Goal: Task Accomplishment & Management: Manage account settings

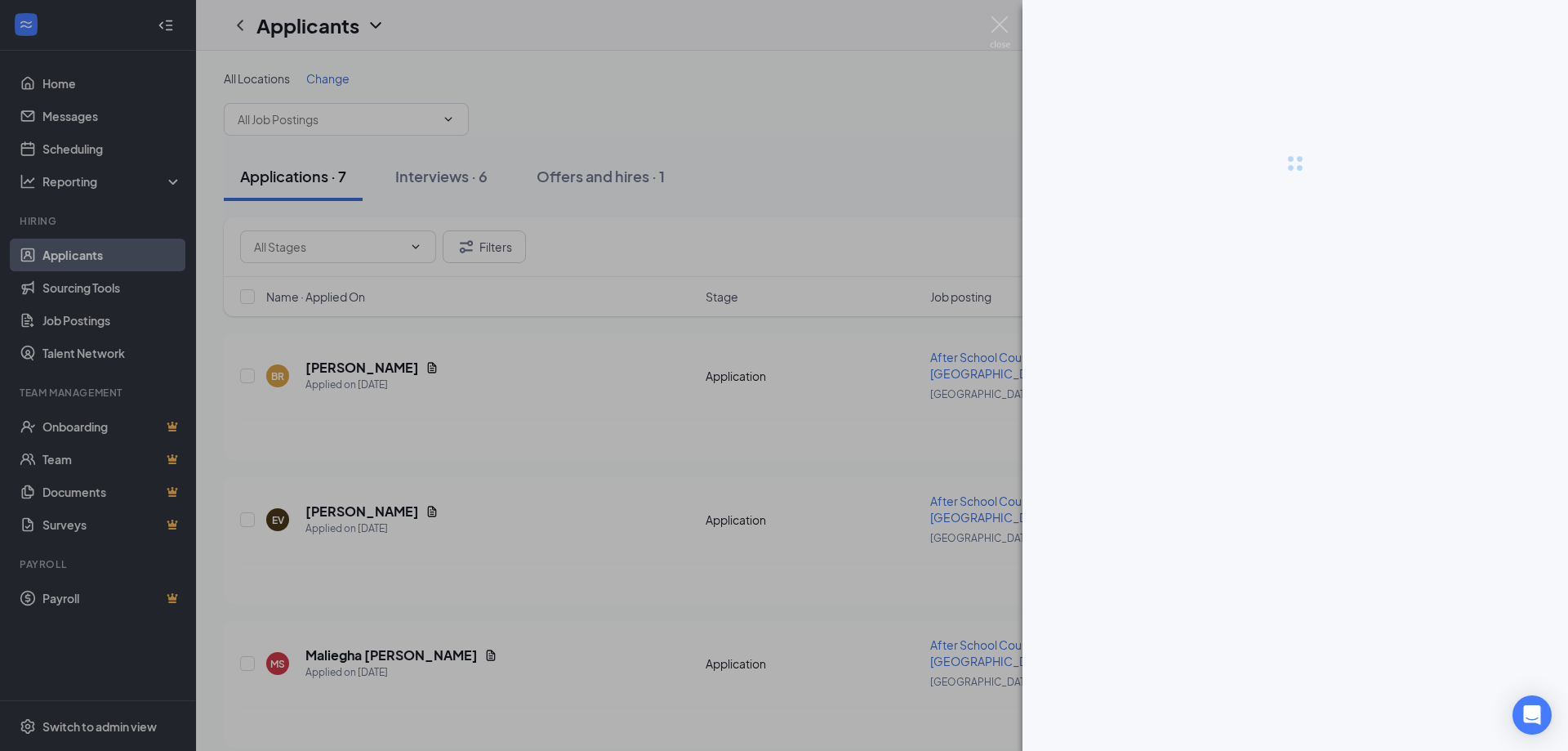
click at [293, 178] on div at bounding box center [784, 376] width 1568 height 751
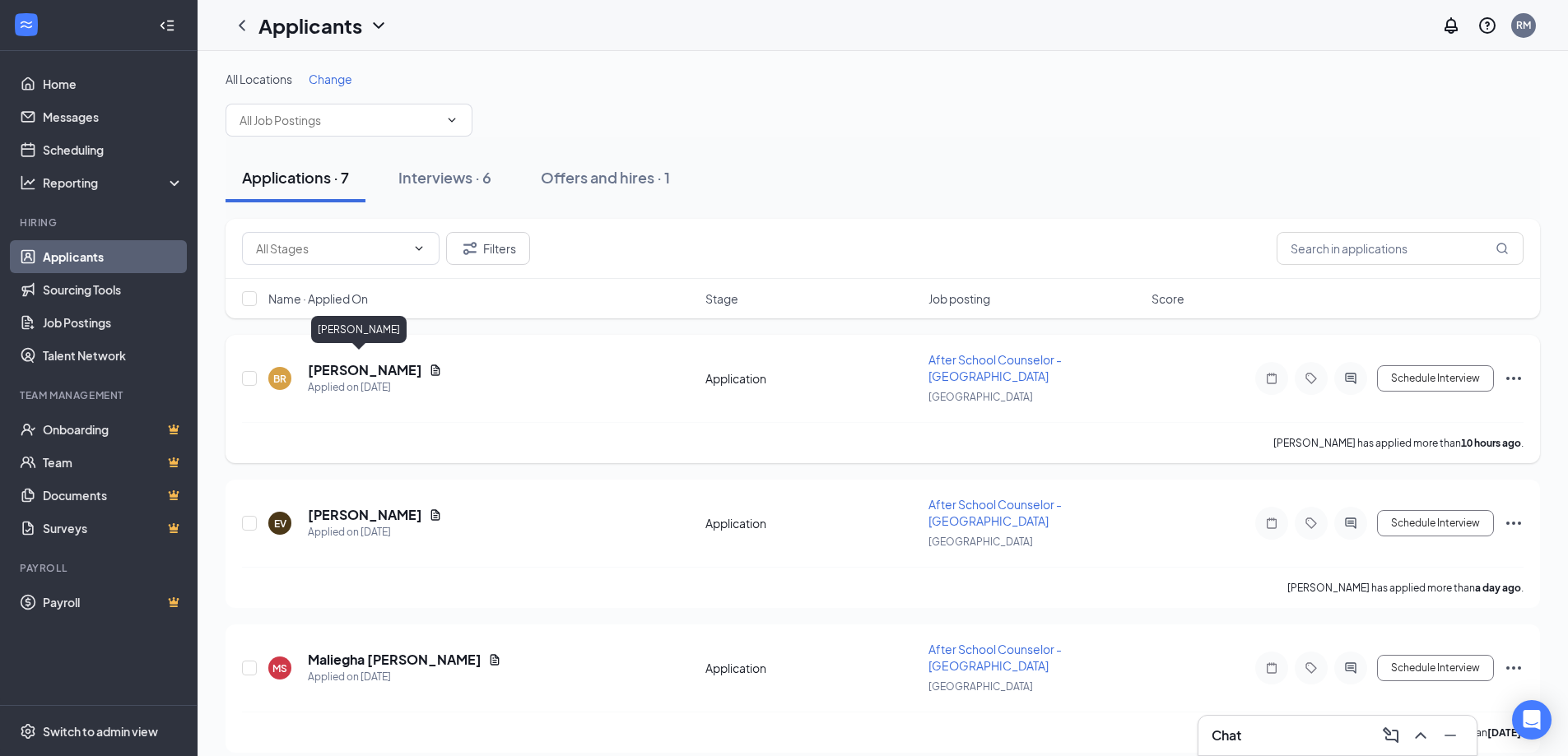
click at [352, 363] on h5 "[PERSON_NAME]" at bounding box center [364, 369] width 115 height 18
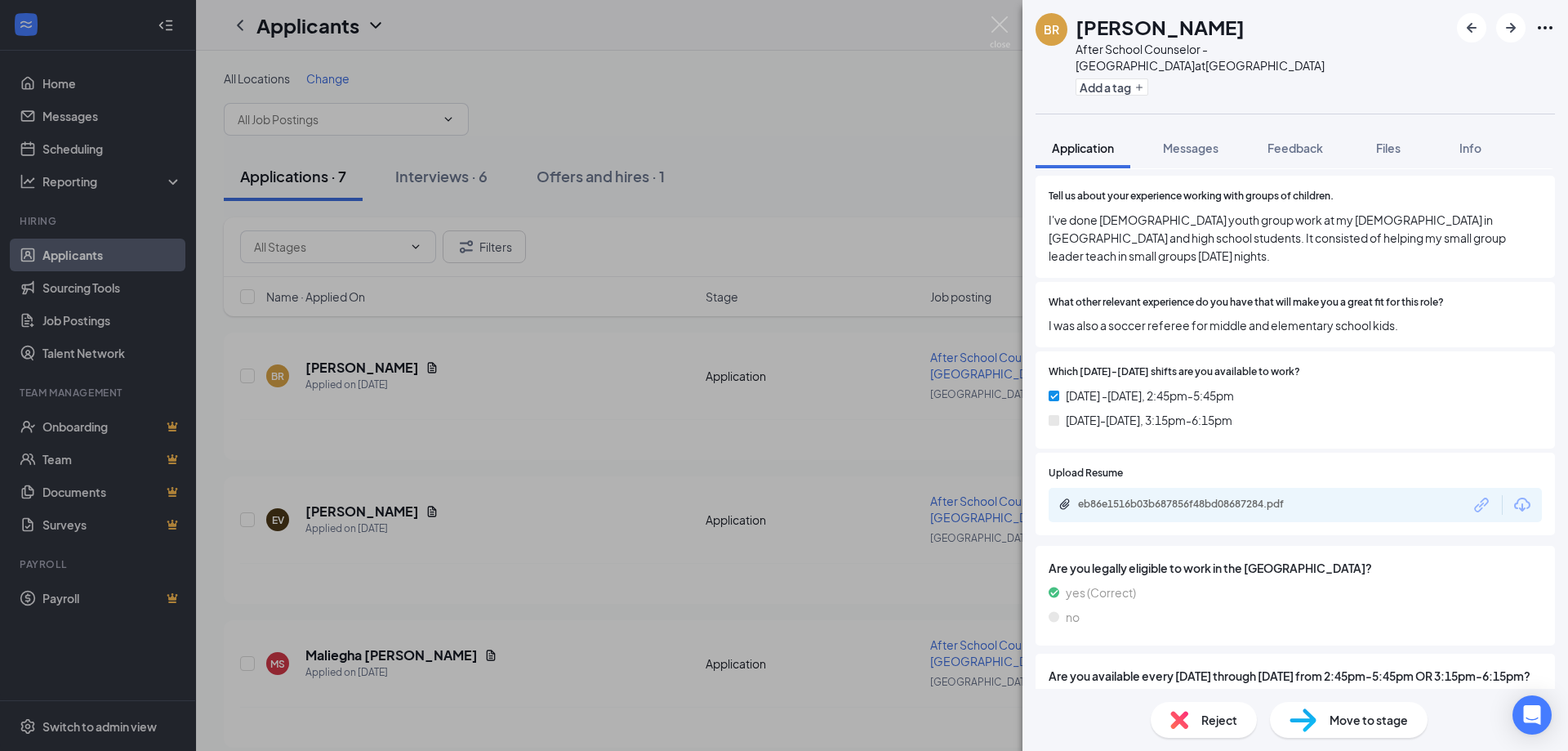
scroll to position [273, 0]
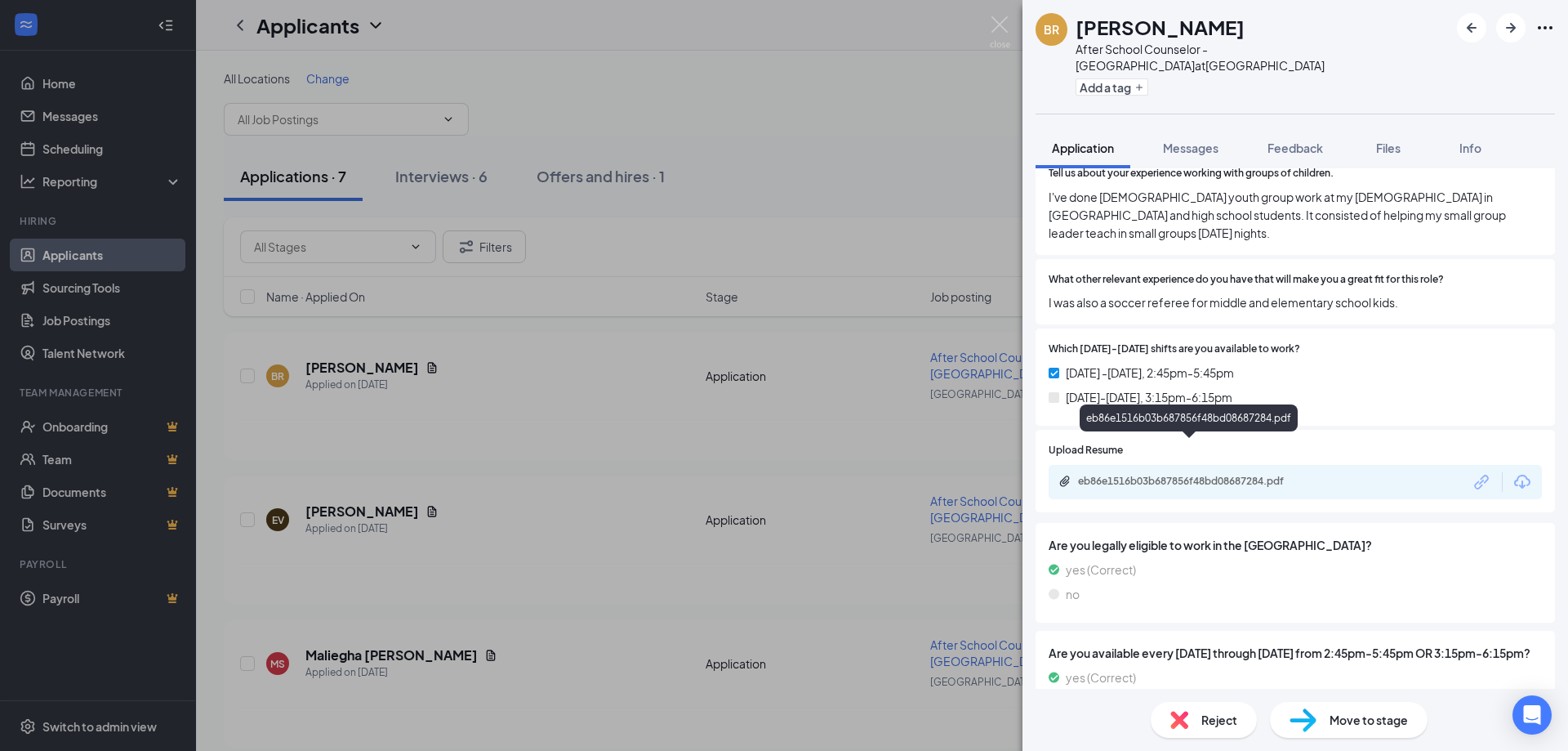
click at [1262, 475] on div "eb86e1516b03b687856f48bd08687284.pdf" at bounding box center [1192, 481] width 228 height 13
click at [993, 27] on img at bounding box center [1000, 32] width 21 height 32
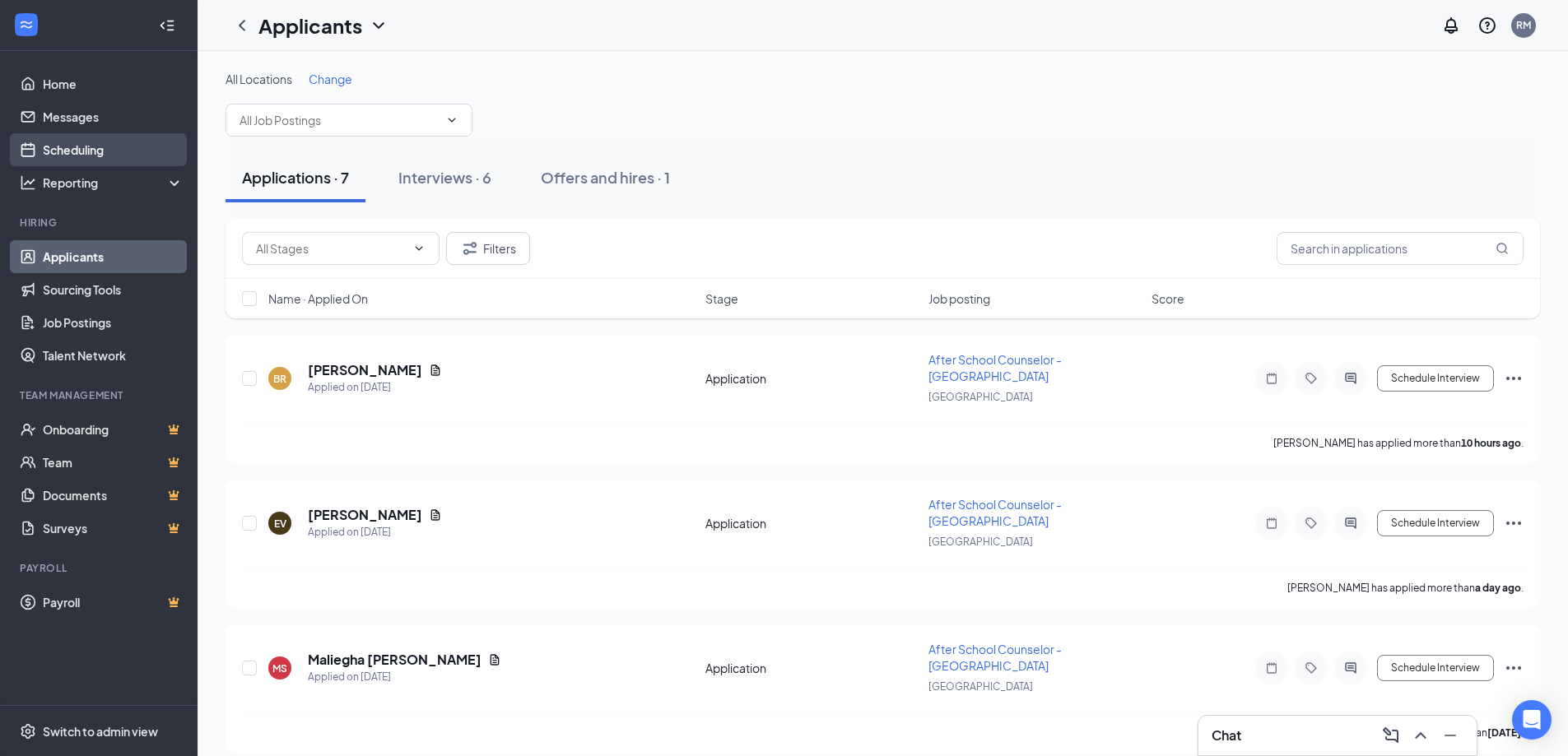
click at [84, 148] on link "Scheduling" at bounding box center [113, 150] width 140 height 33
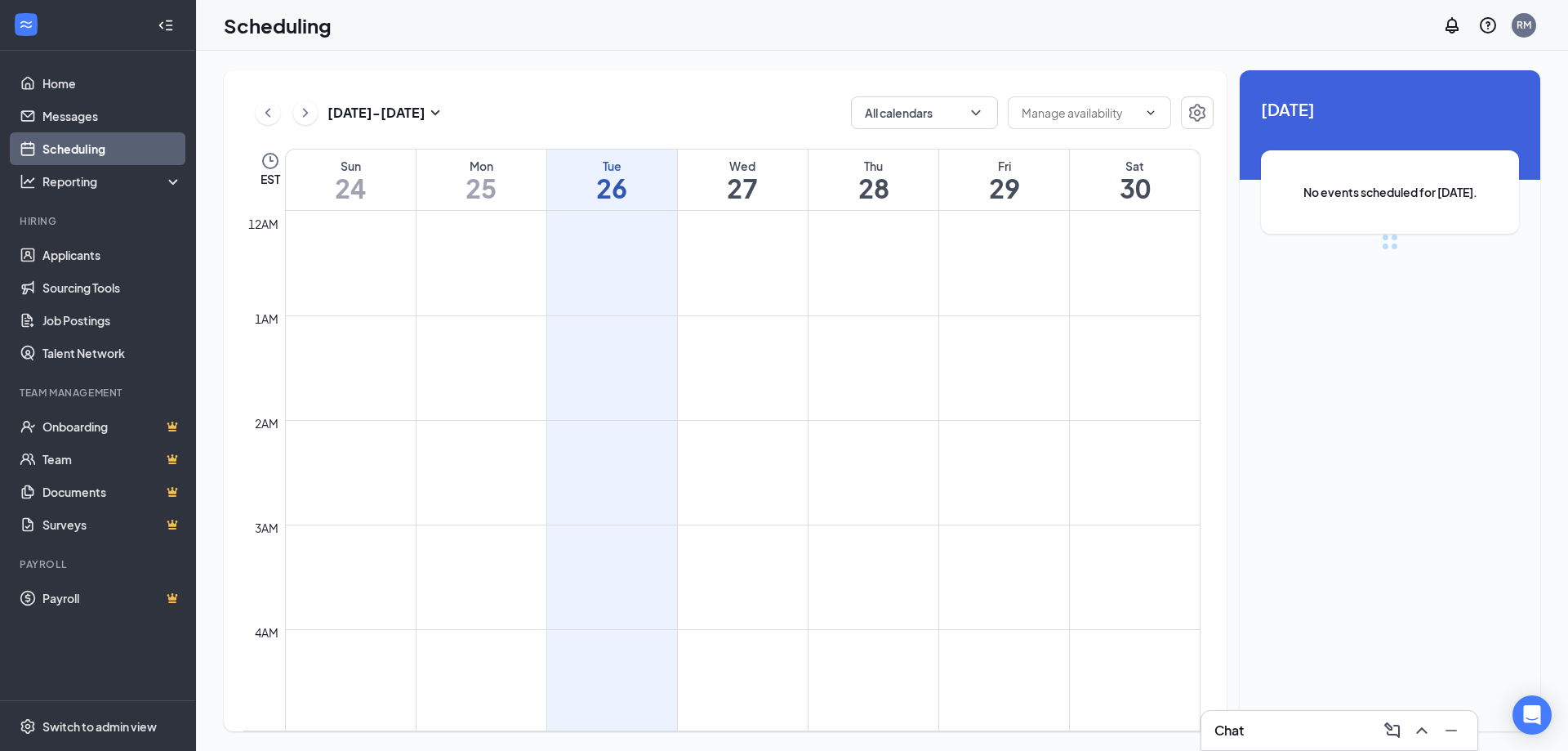
scroll to position [803, 0]
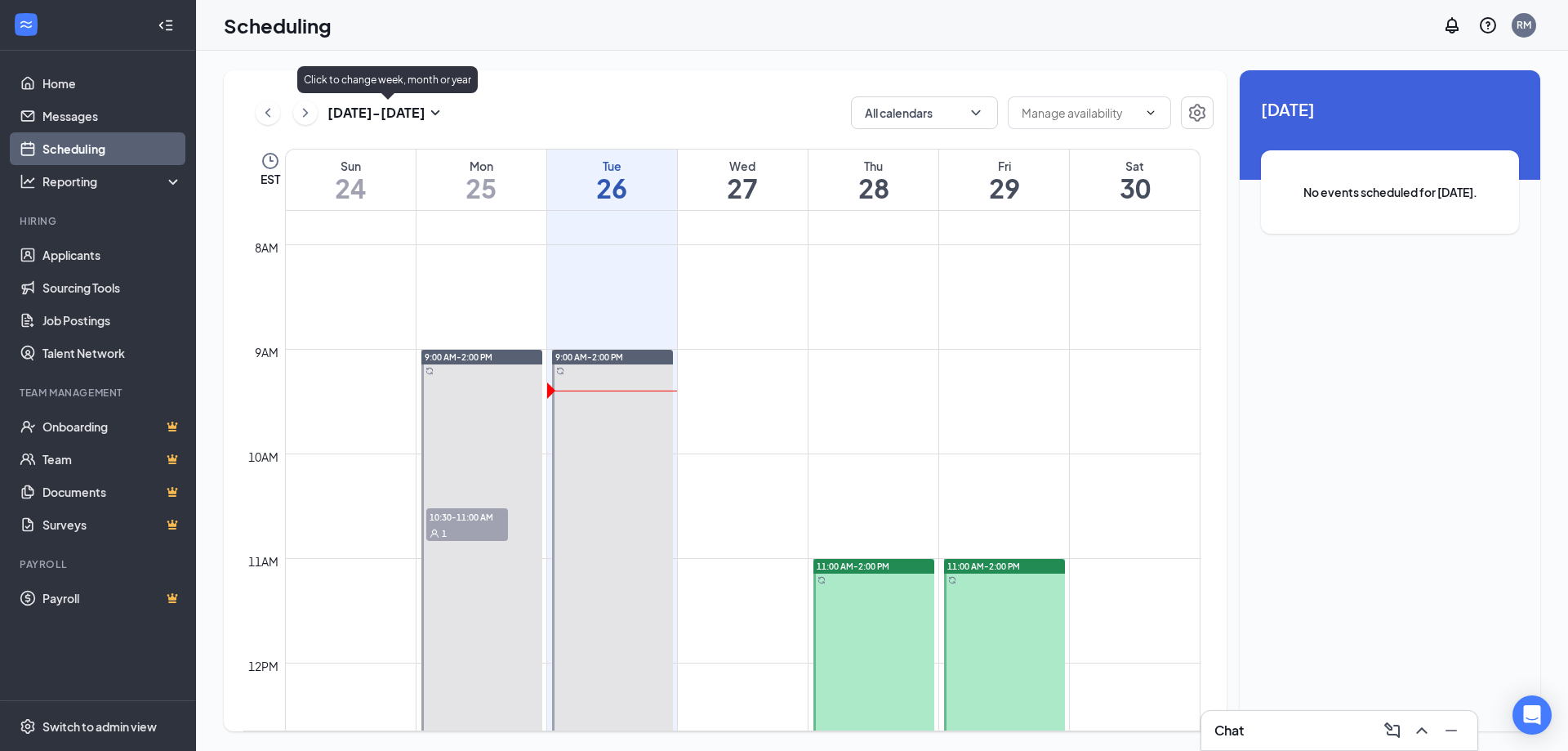
click at [440, 112] on icon "SmallChevronDown" at bounding box center [435, 113] width 9 height 5
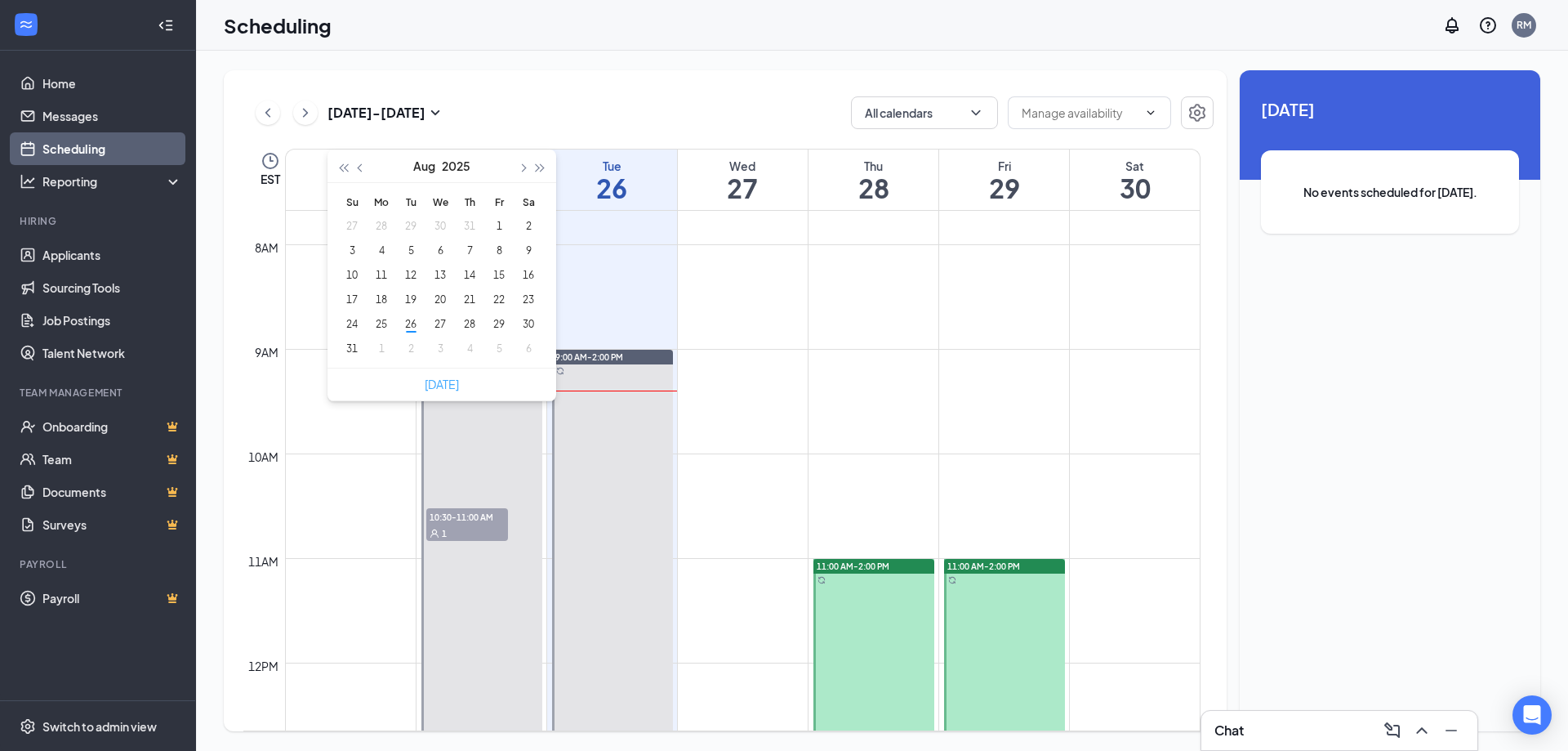
type input "2025-09-04"
type input "2025-09-01"
click at [384, 345] on div "1" at bounding box center [381, 348] width 20 height 20
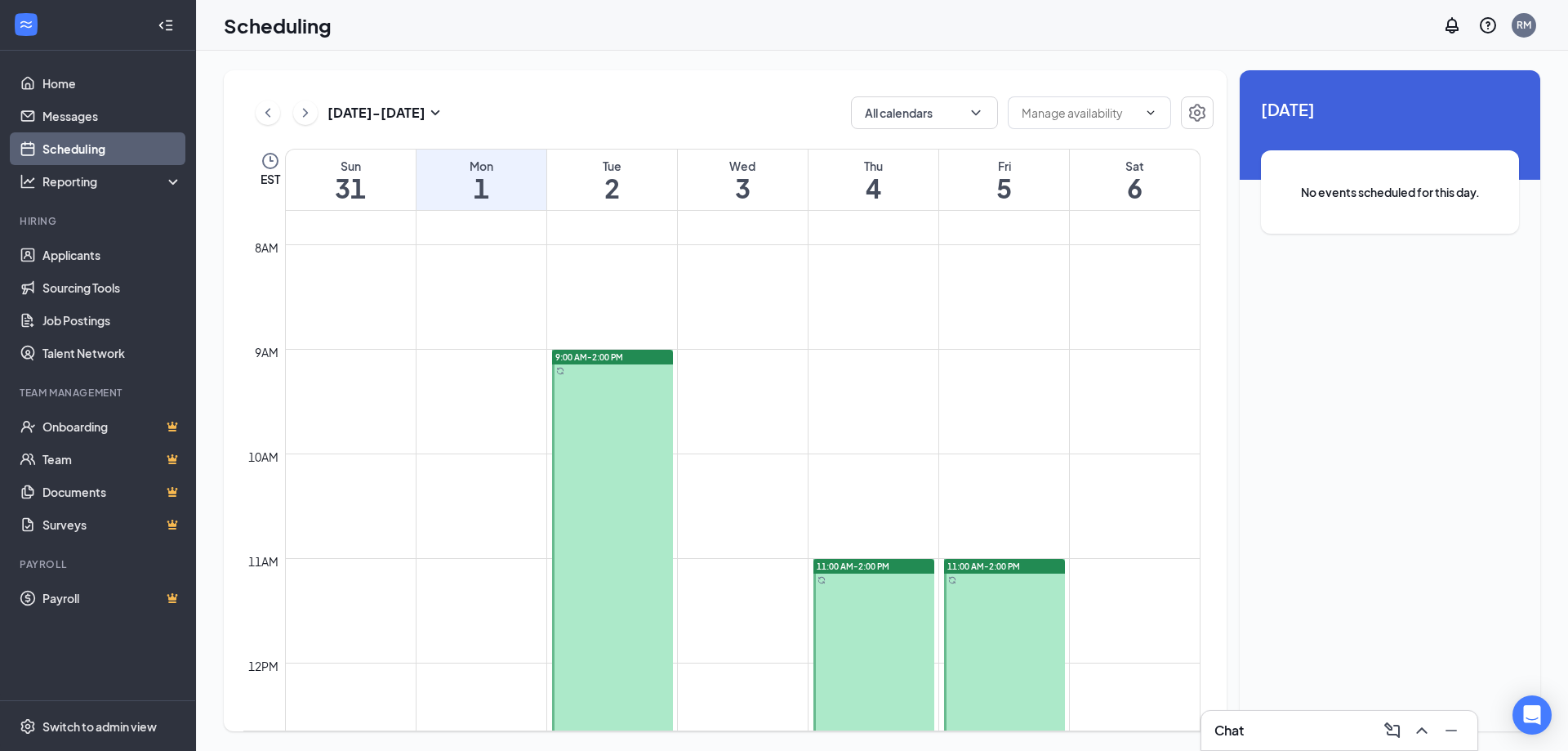
click at [992, 602] on div at bounding box center [1004, 715] width 121 height 313
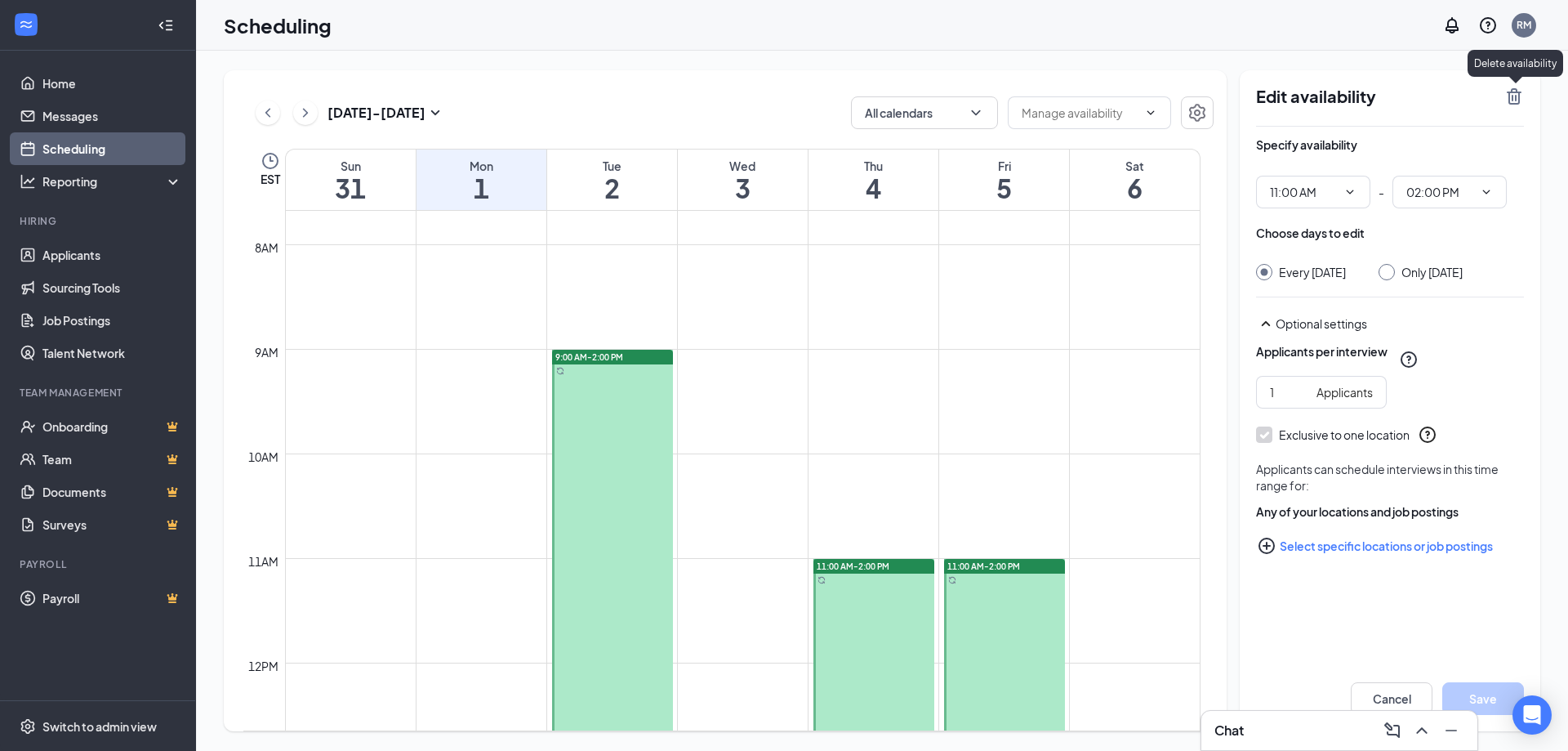
click at [1513, 92] on icon "TrashOutline" at bounding box center [1513, 96] width 15 height 16
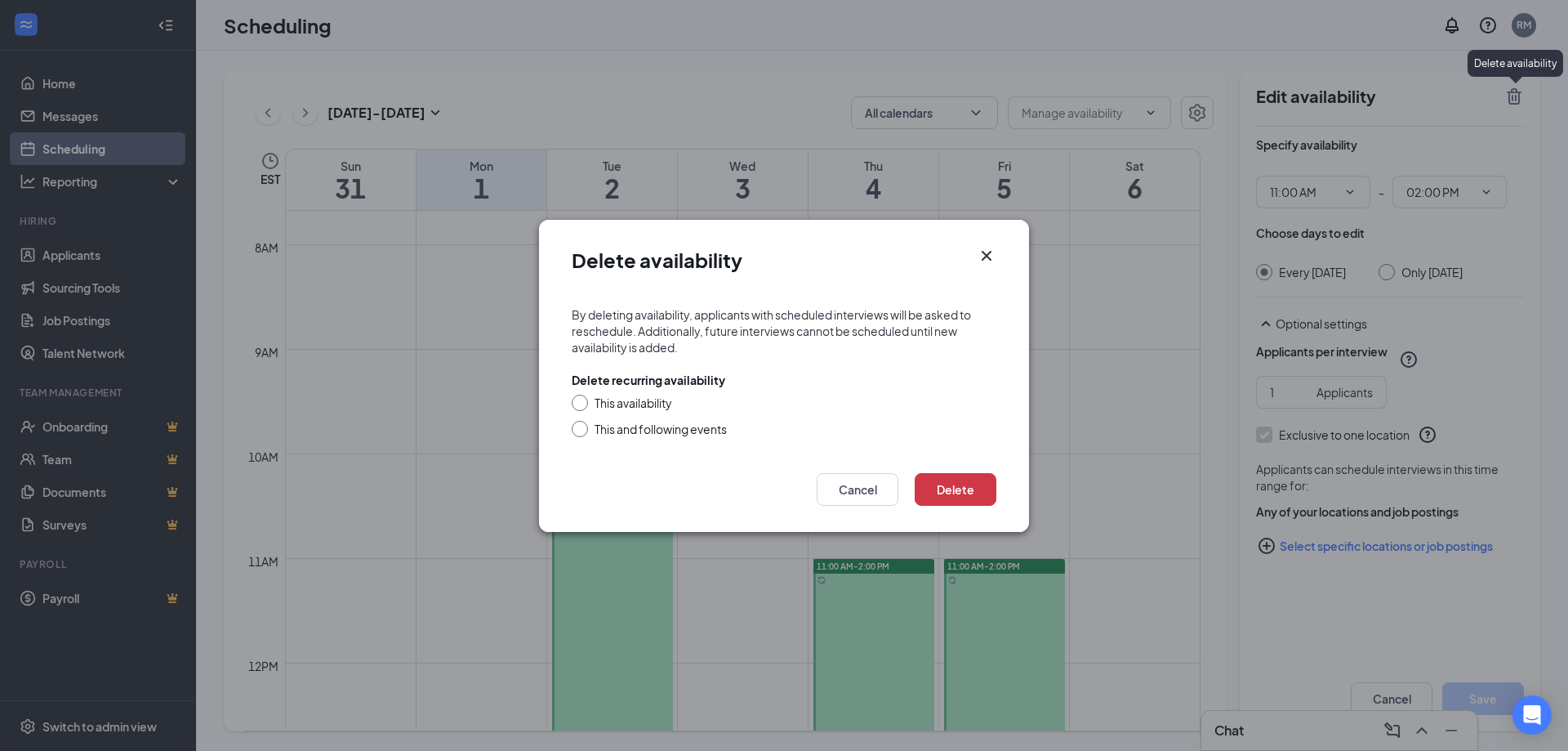
click at [580, 402] on input "This availability" at bounding box center [577, 399] width 11 height 11
radio input "true"
click at [952, 488] on button "Delete" at bounding box center [956, 489] width 82 height 33
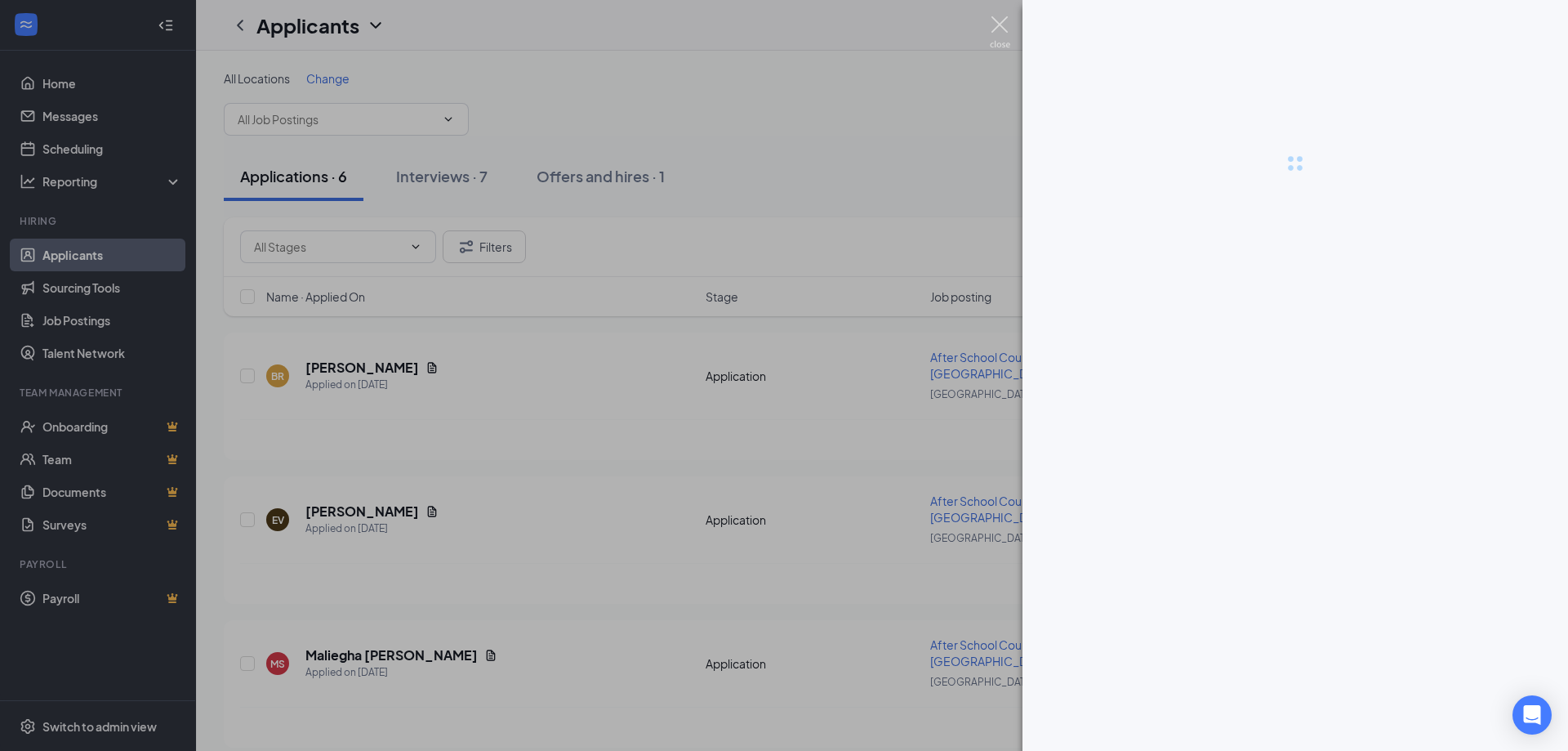
click at [1000, 27] on img at bounding box center [1000, 32] width 21 height 32
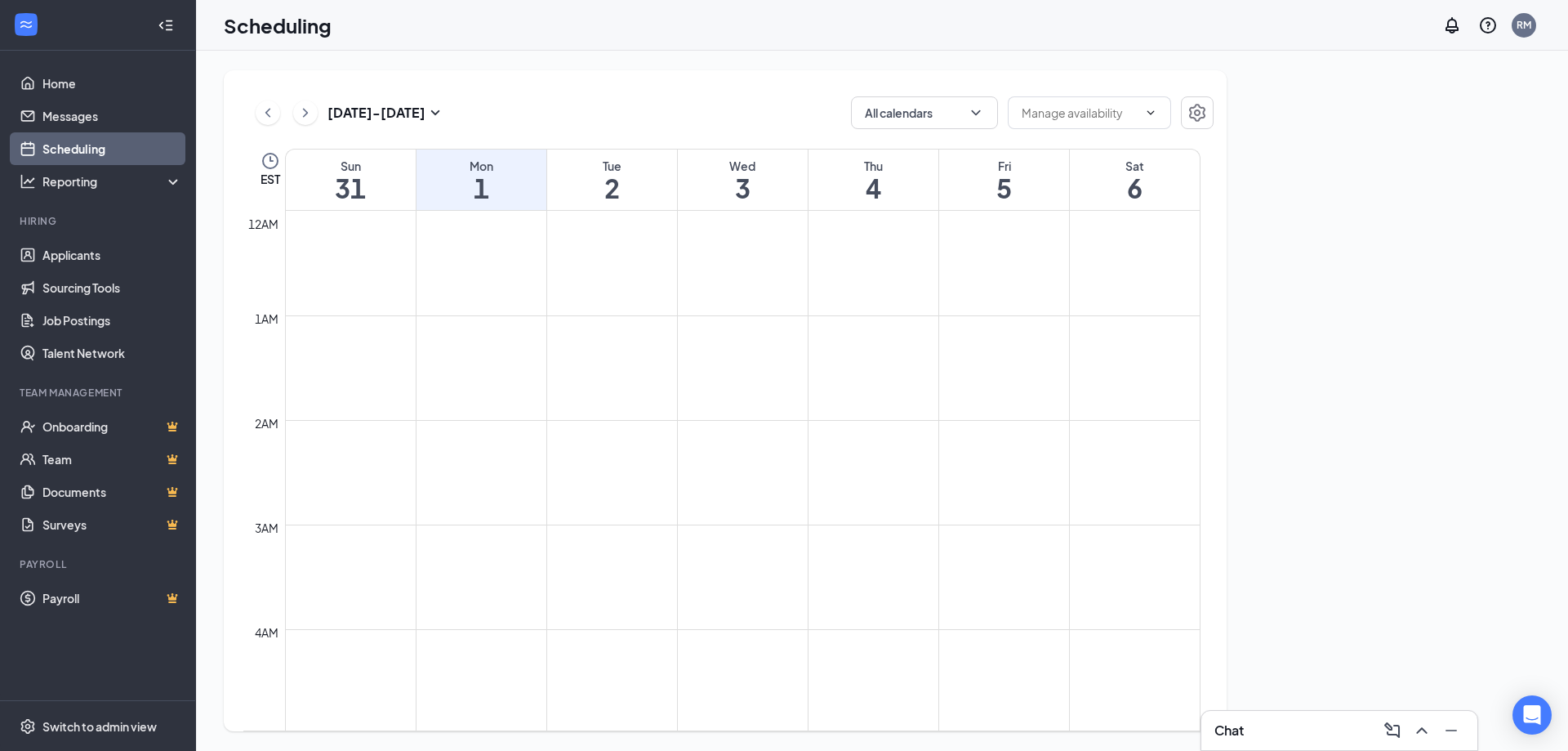
scroll to position [803, 0]
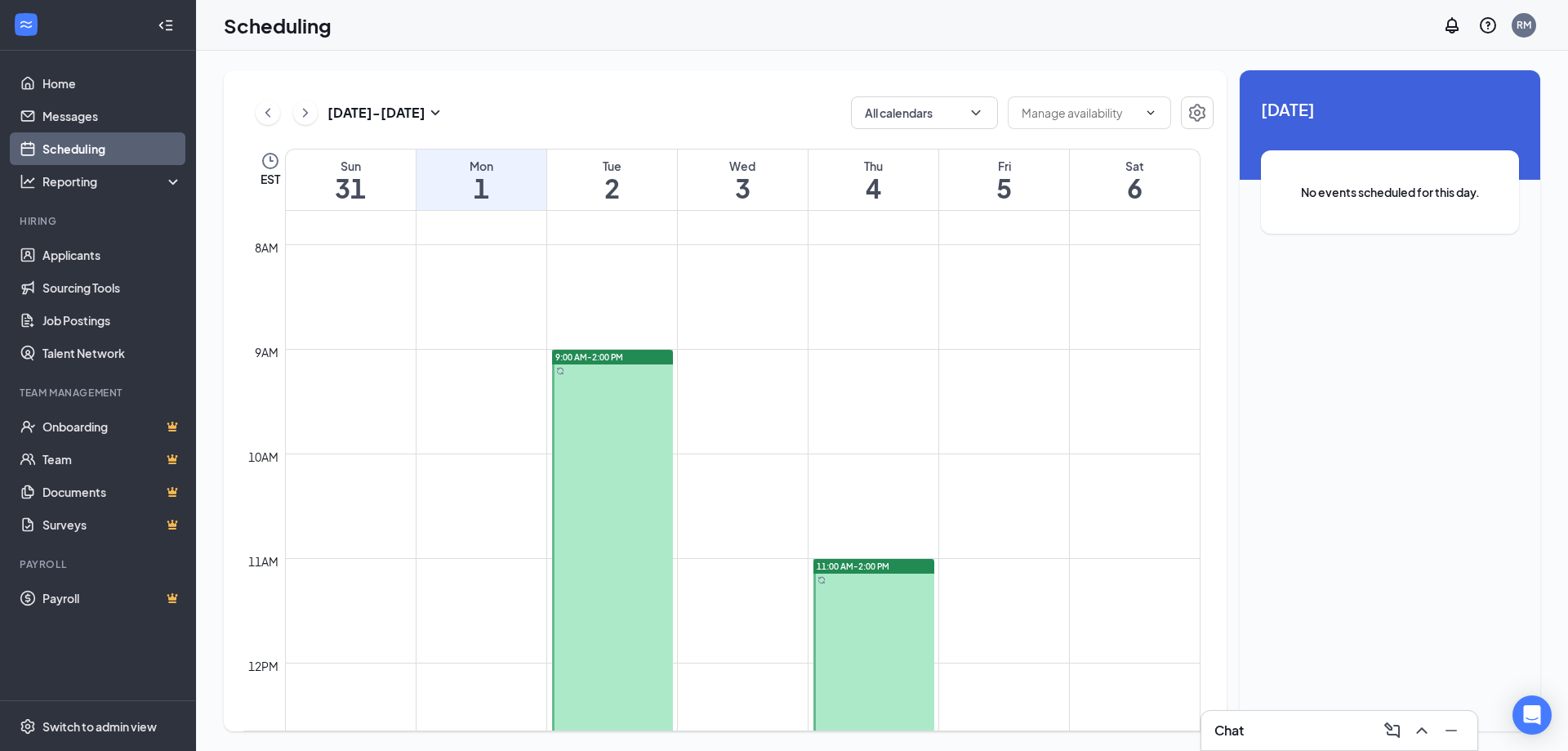
drag, startPoint x: 878, startPoint y: 666, endPoint x: 879, endPoint y: 656, distance: 10.0
click at [878, 665] on div at bounding box center [873, 715] width 121 height 313
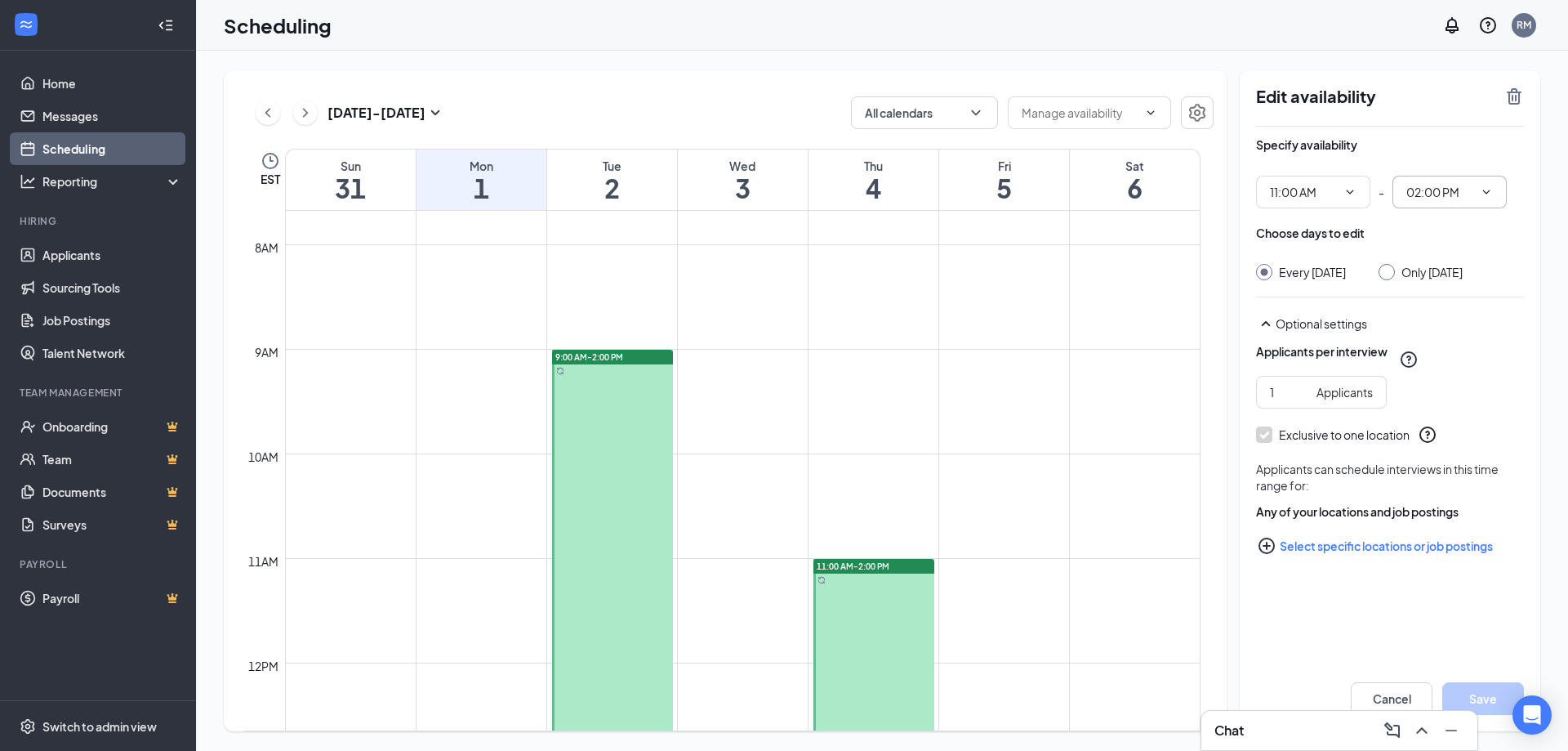
click at [1491, 192] on icon "ChevronDown" at bounding box center [1486, 192] width 13 height 13
click at [1425, 269] on div "01:00 PM" at bounding box center [1429, 268] width 48 height 18
type input "01:00 PM"
click at [1354, 197] on icon "ChevronDown" at bounding box center [1349, 192] width 13 height 13
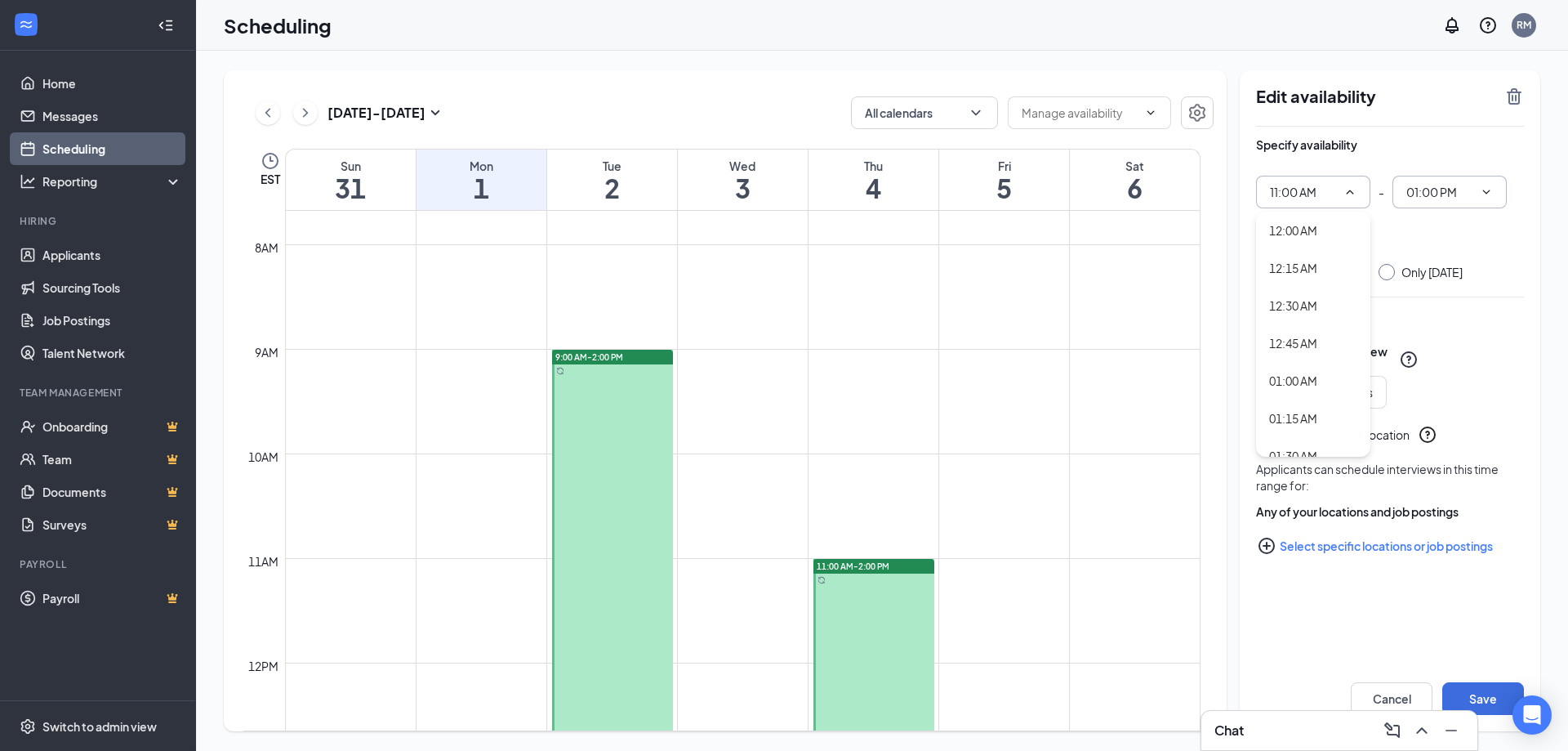
click at [1294, 62] on div "[DATE] - [DATE] All calendars EST Sun 31 Mon 1 Tue 2 Wed 3 Thu 4 Fri 5 Sat 6 12…" at bounding box center [881, 400] width 1372 height 701
click at [1493, 690] on button "Save" at bounding box center [1483, 699] width 82 height 33
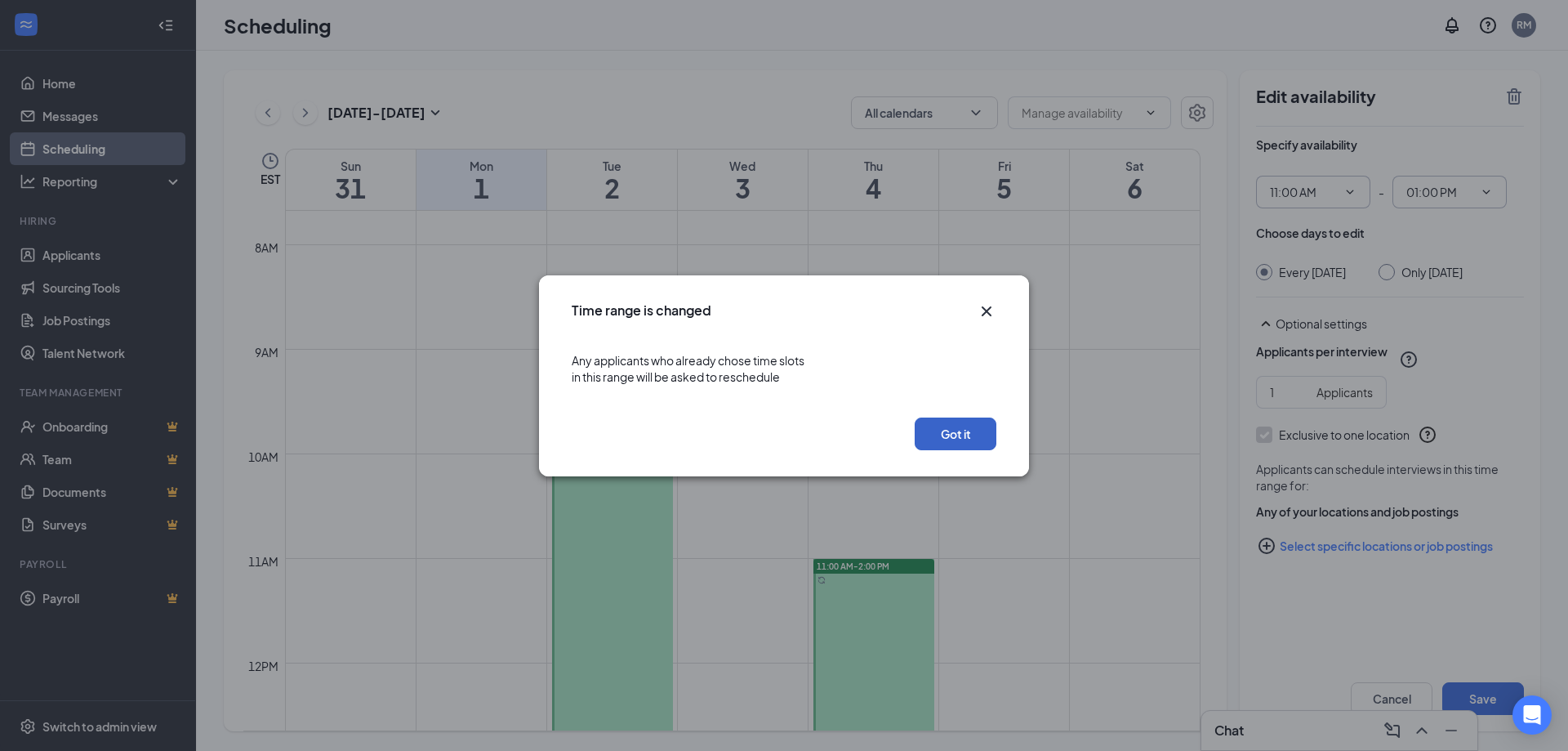
click at [959, 432] on button "Got it" at bounding box center [956, 434] width 82 height 33
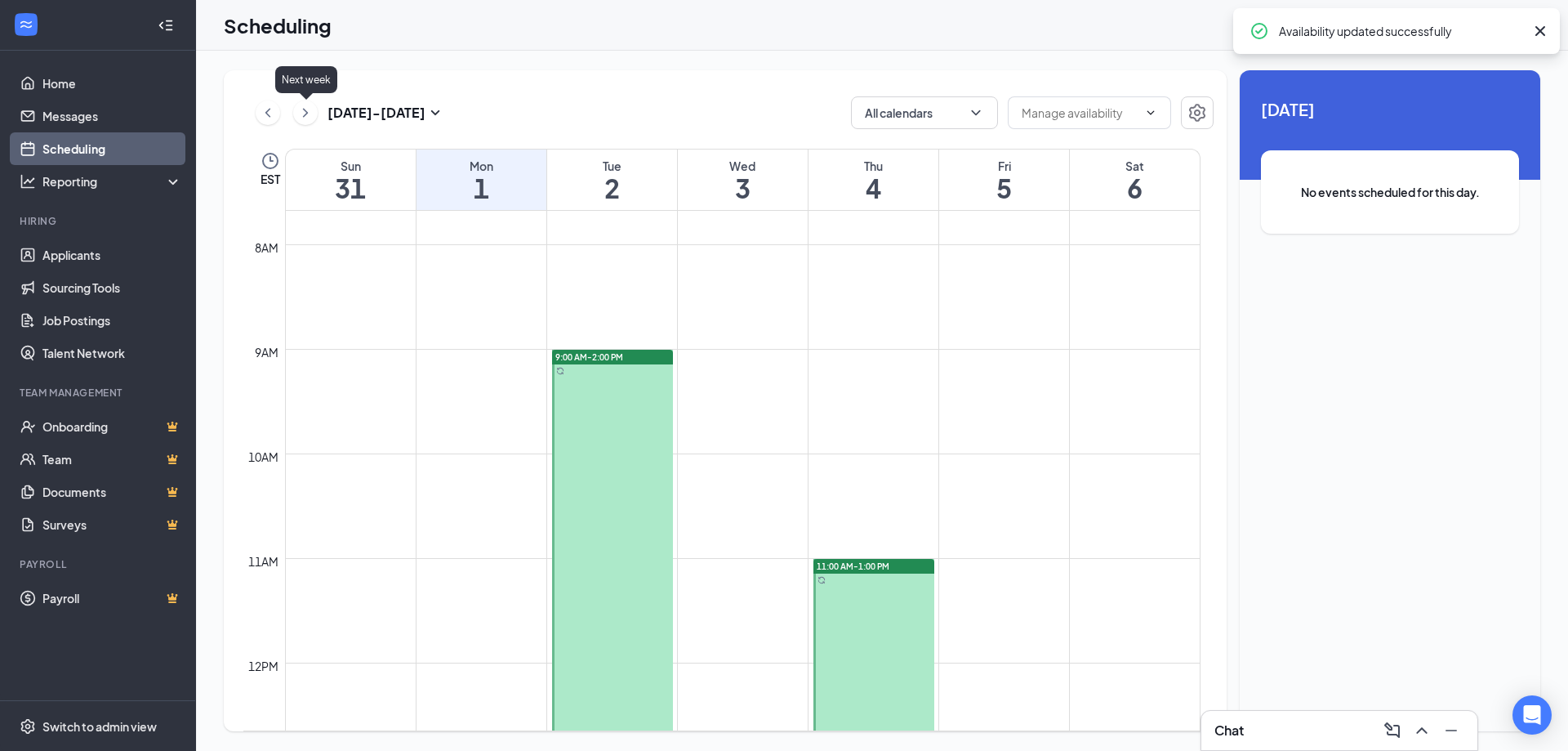
click at [305, 111] on icon "ChevronRight" at bounding box center [305, 112] width 5 height 9
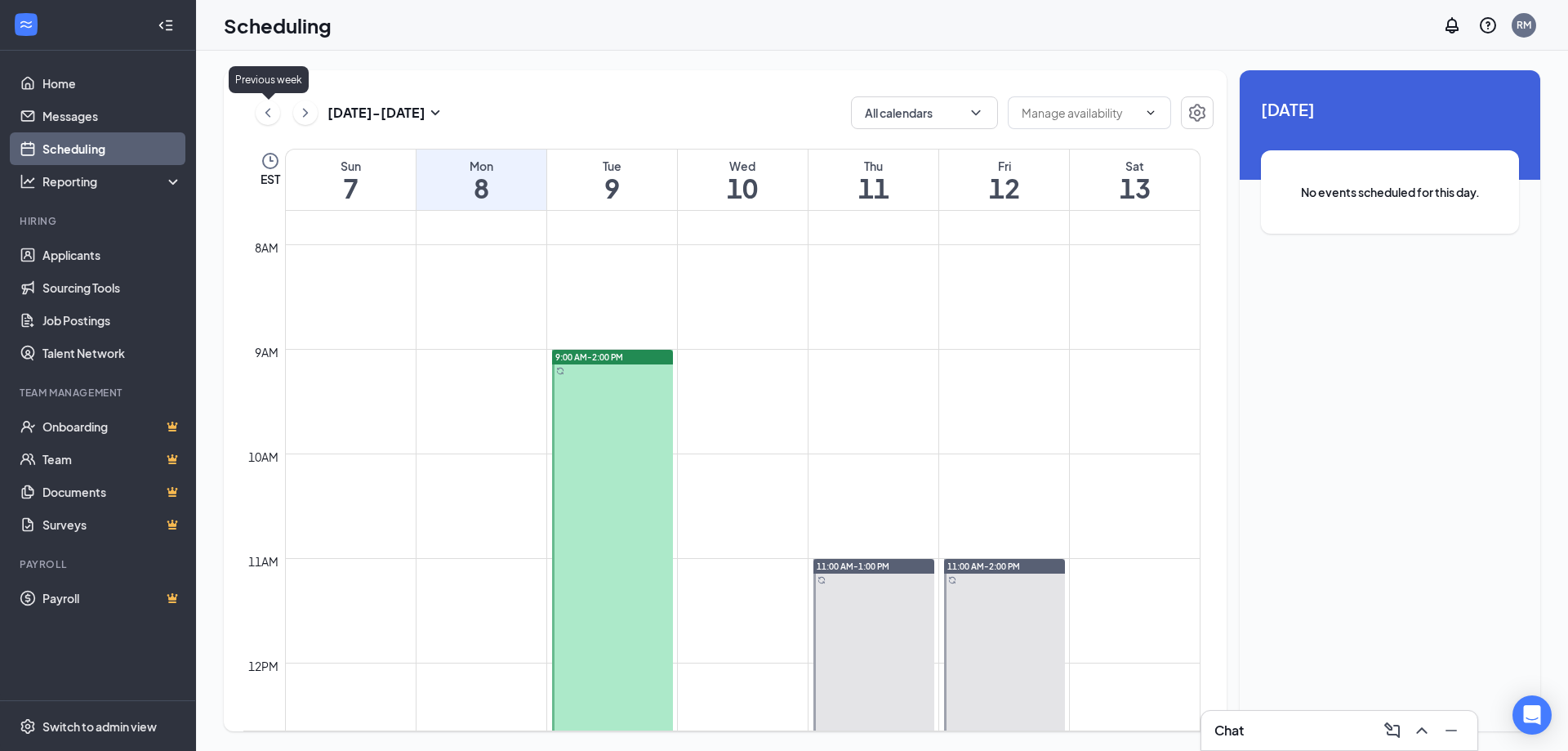
click at [268, 117] on icon "ChevronLeft" at bounding box center [268, 112] width 16 height 20
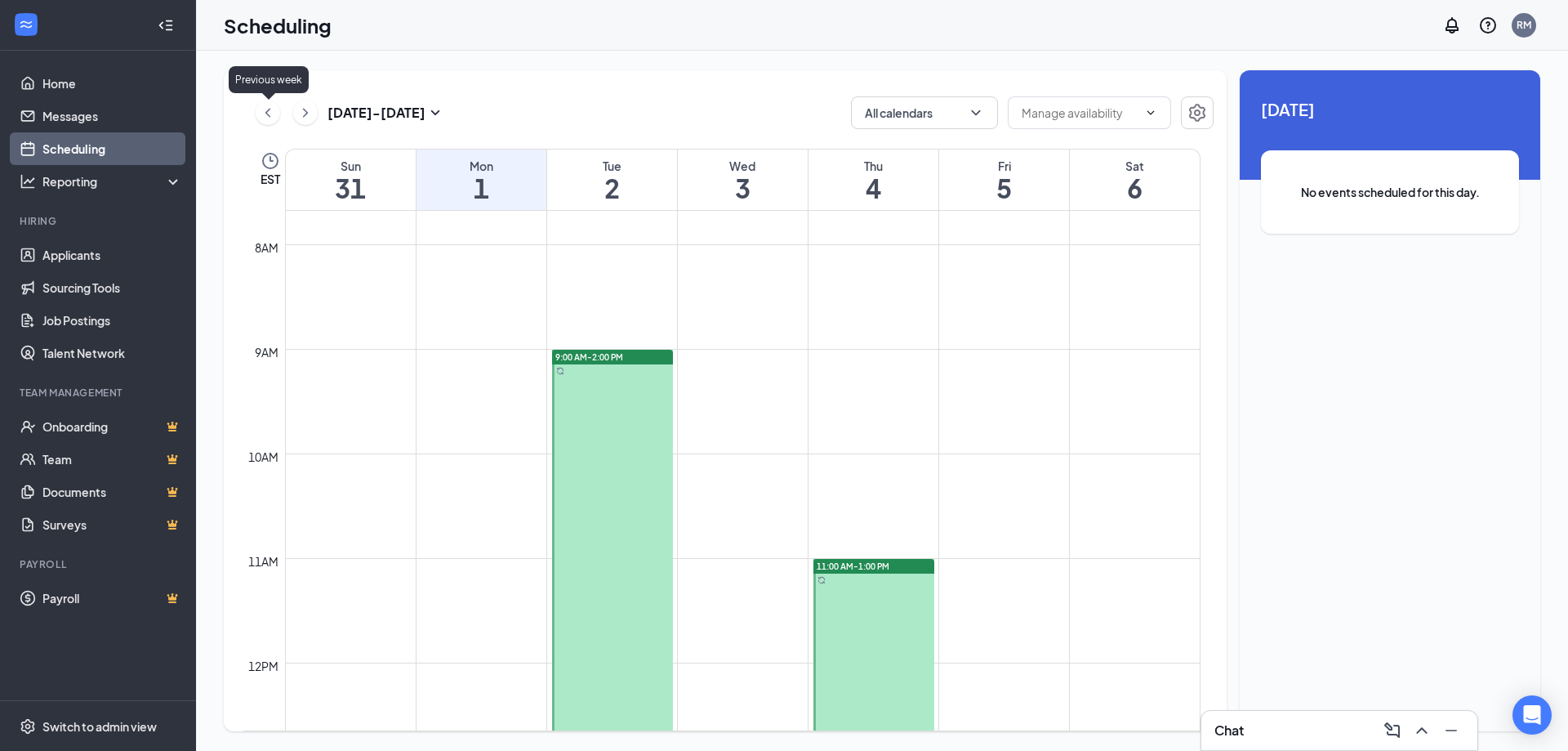
click at [263, 112] on icon "ChevronLeft" at bounding box center [268, 112] width 16 height 20
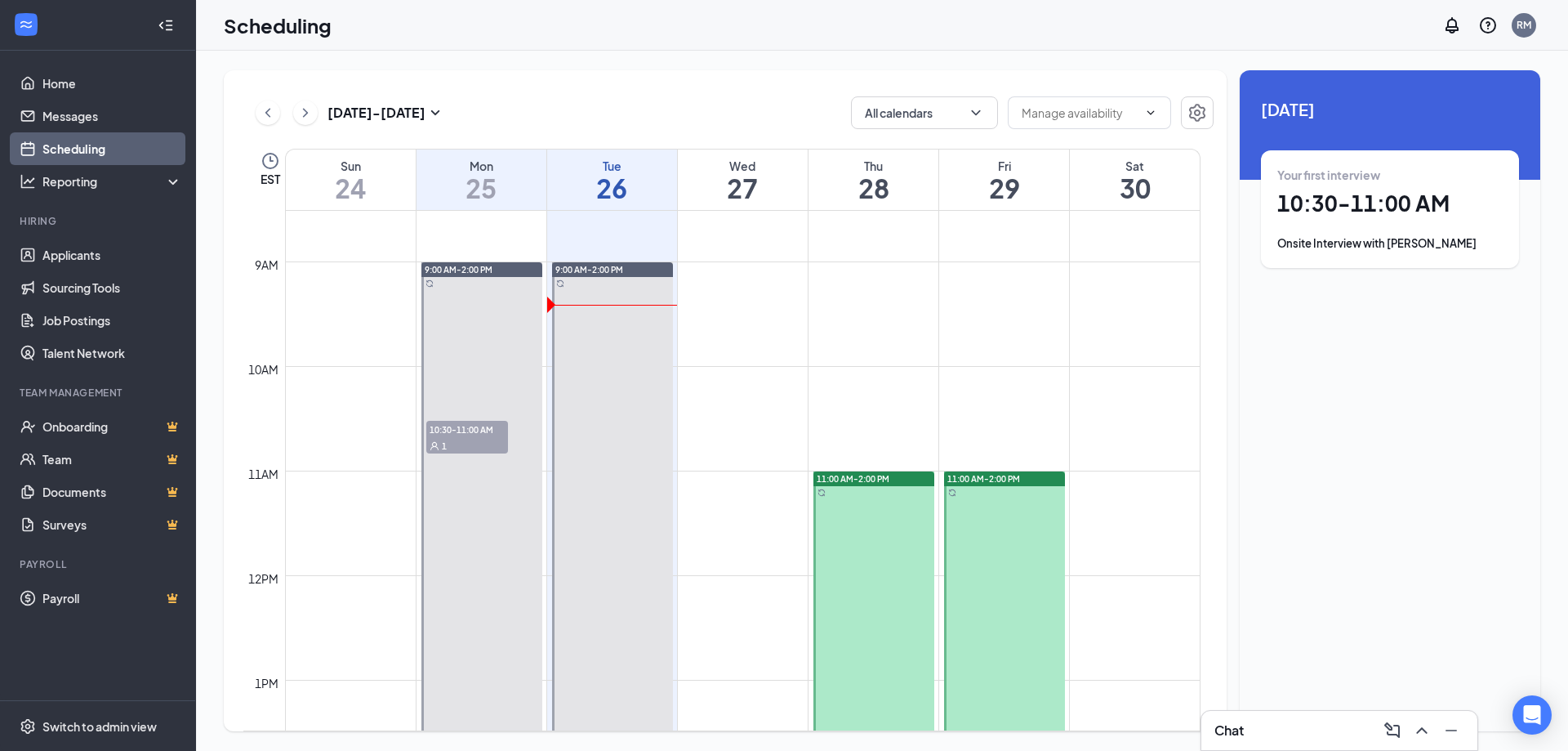
scroll to position [884, 0]
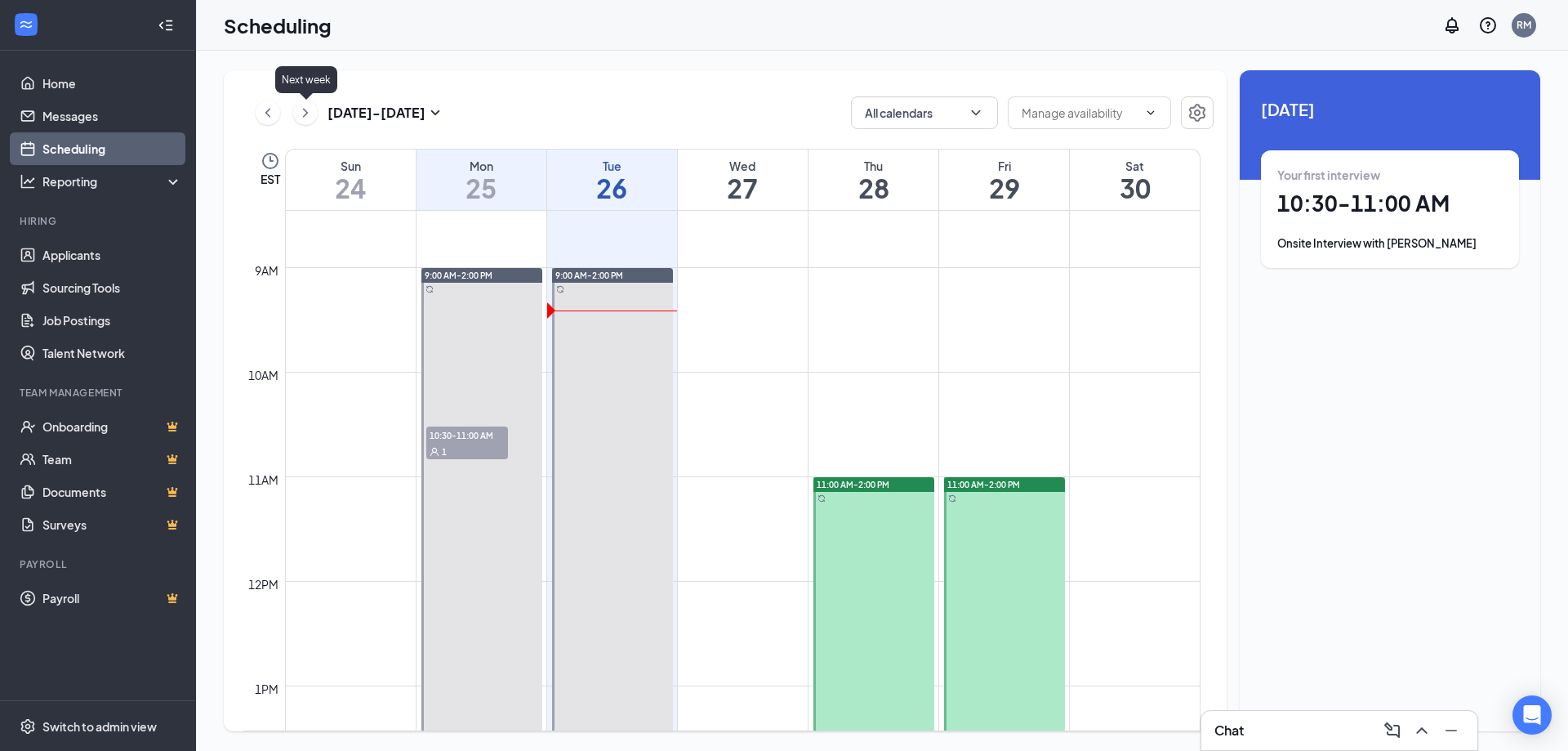
click at [302, 111] on icon "ChevronRight" at bounding box center [305, 112] width 16 height 20
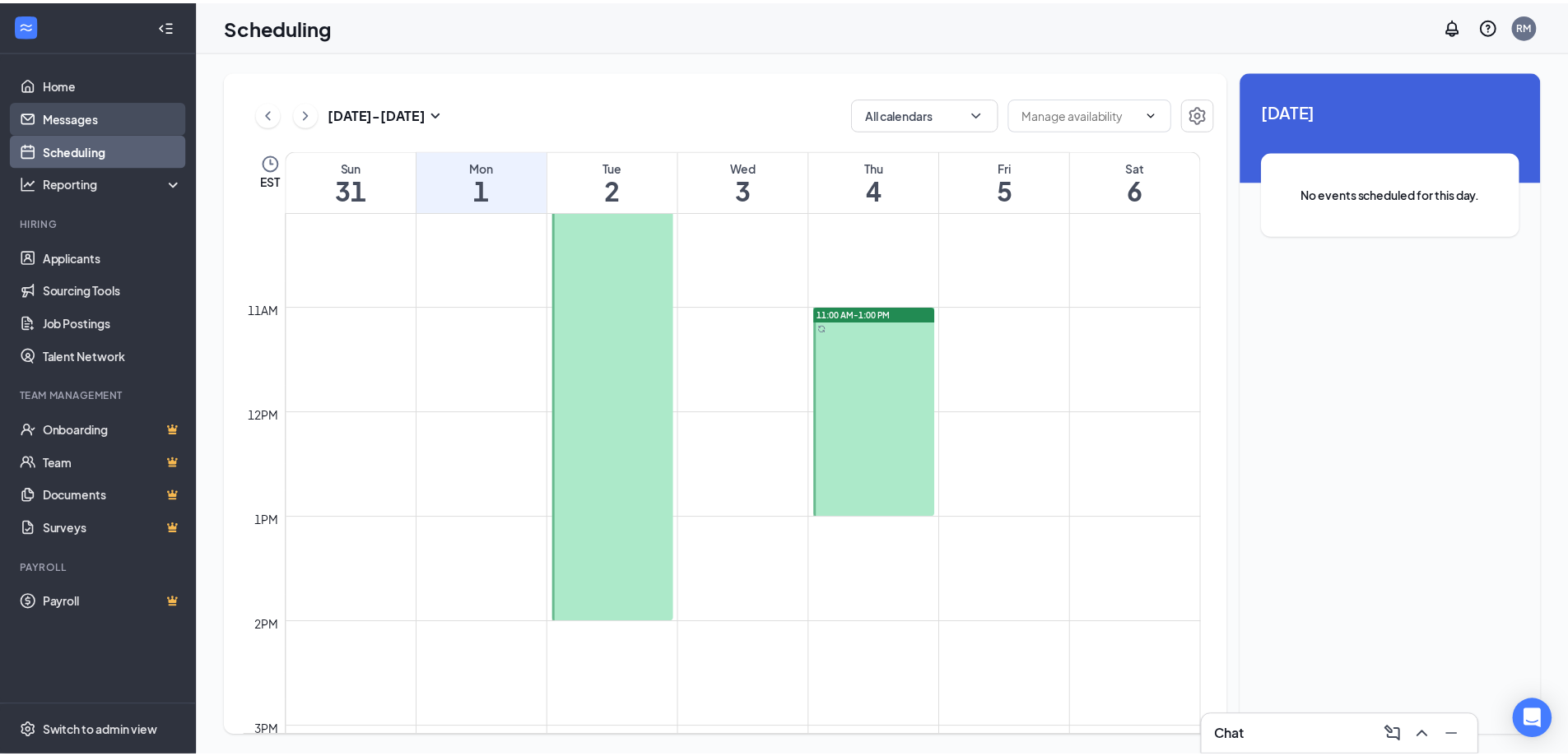
scroll to position [1055, 0]
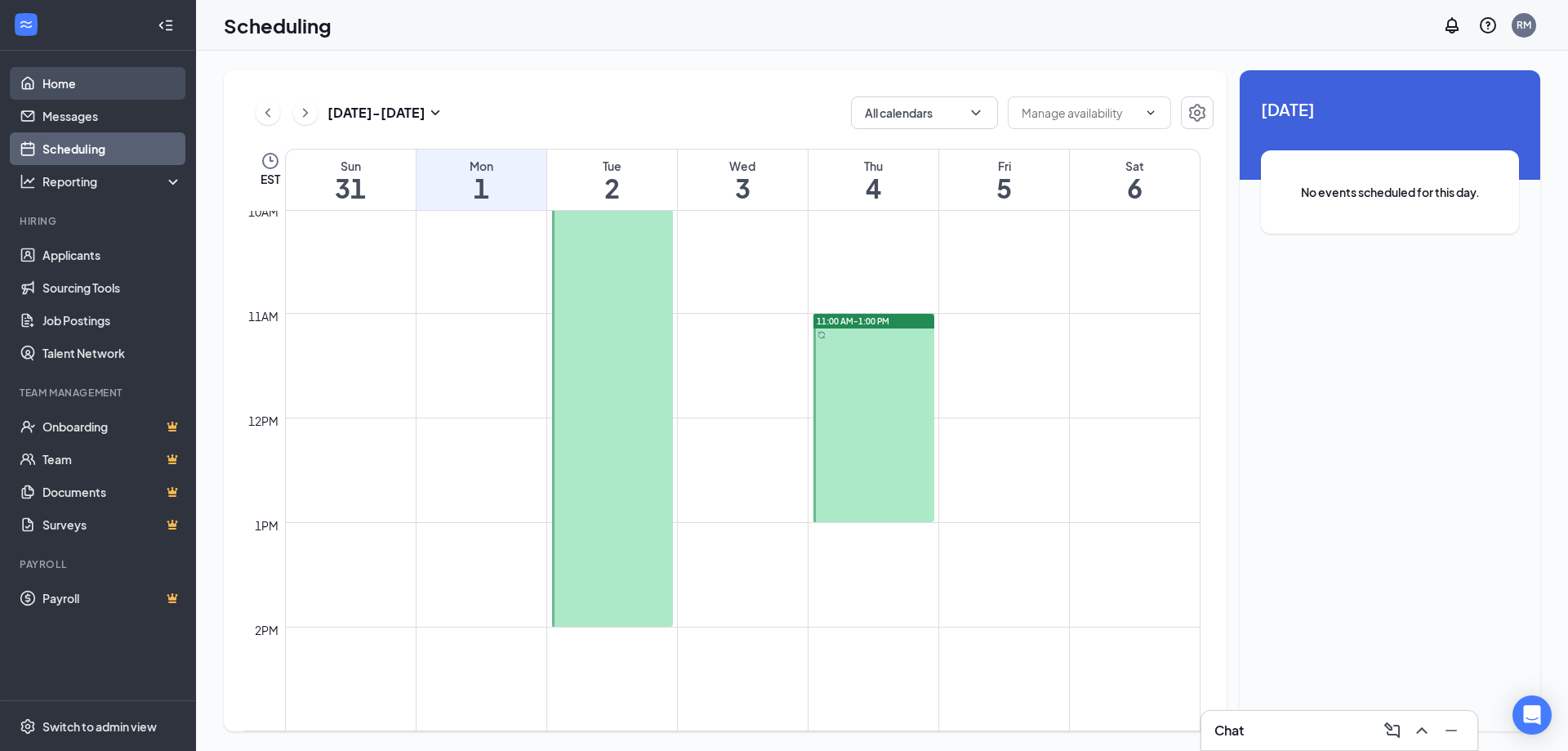
click at [71, 82] on link "Home" at bounding box center [112, 83] width 139 height 33
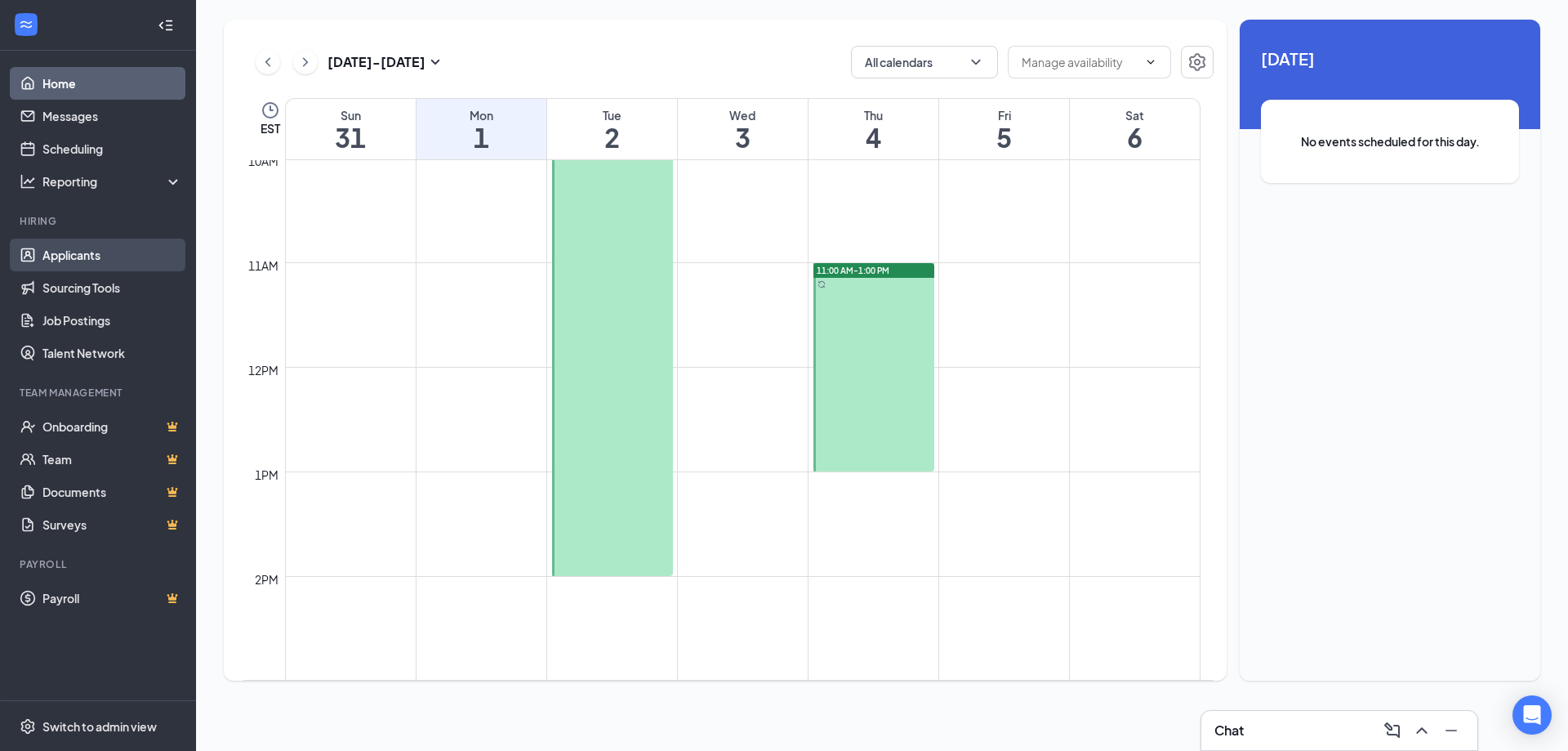
click at [74, 248] on link "Applicants" at bounding box center [112, 255] width 139 height 33
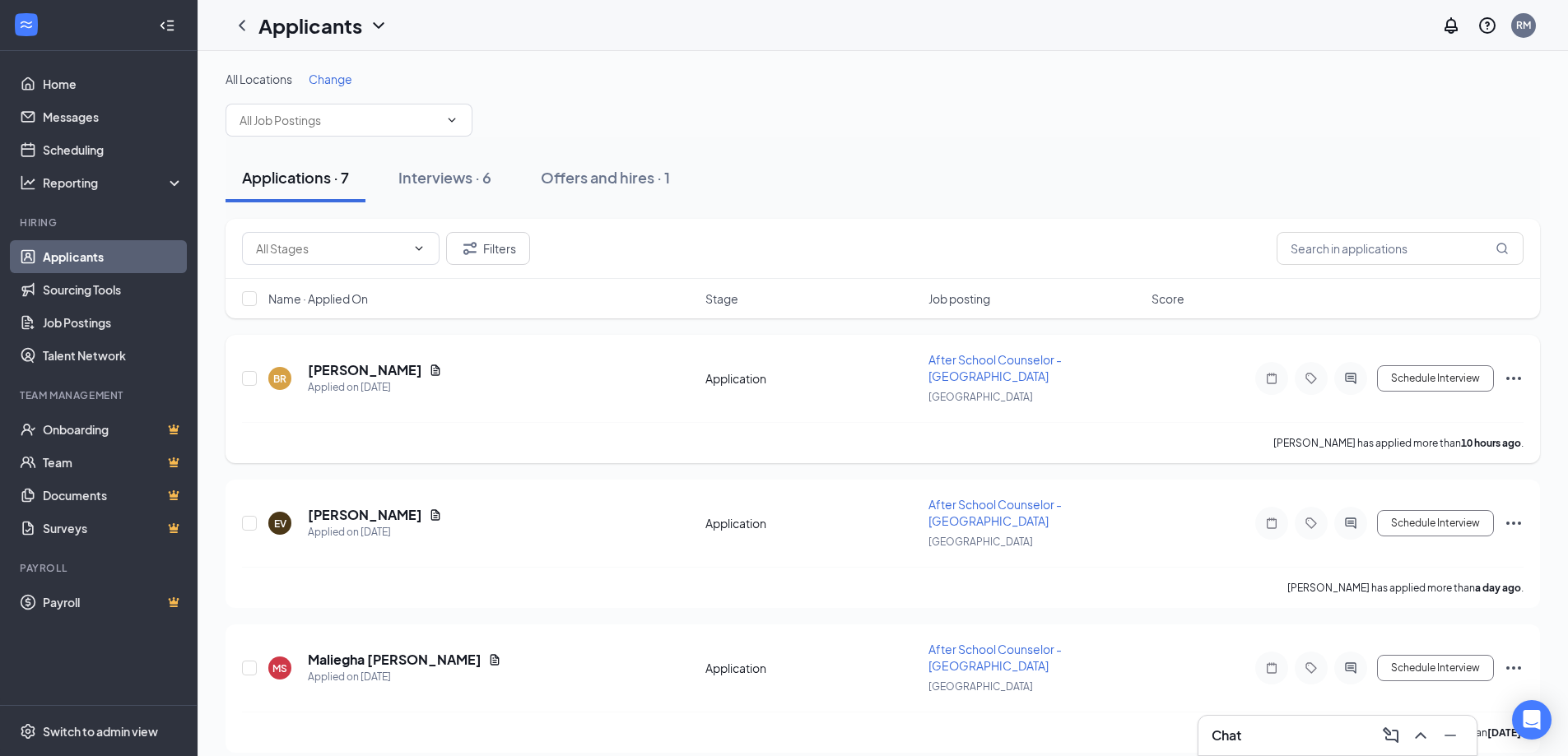
click at [1513, 376] on icon "Ellipses" at bounding box center [1513, 378] width 15 height 3
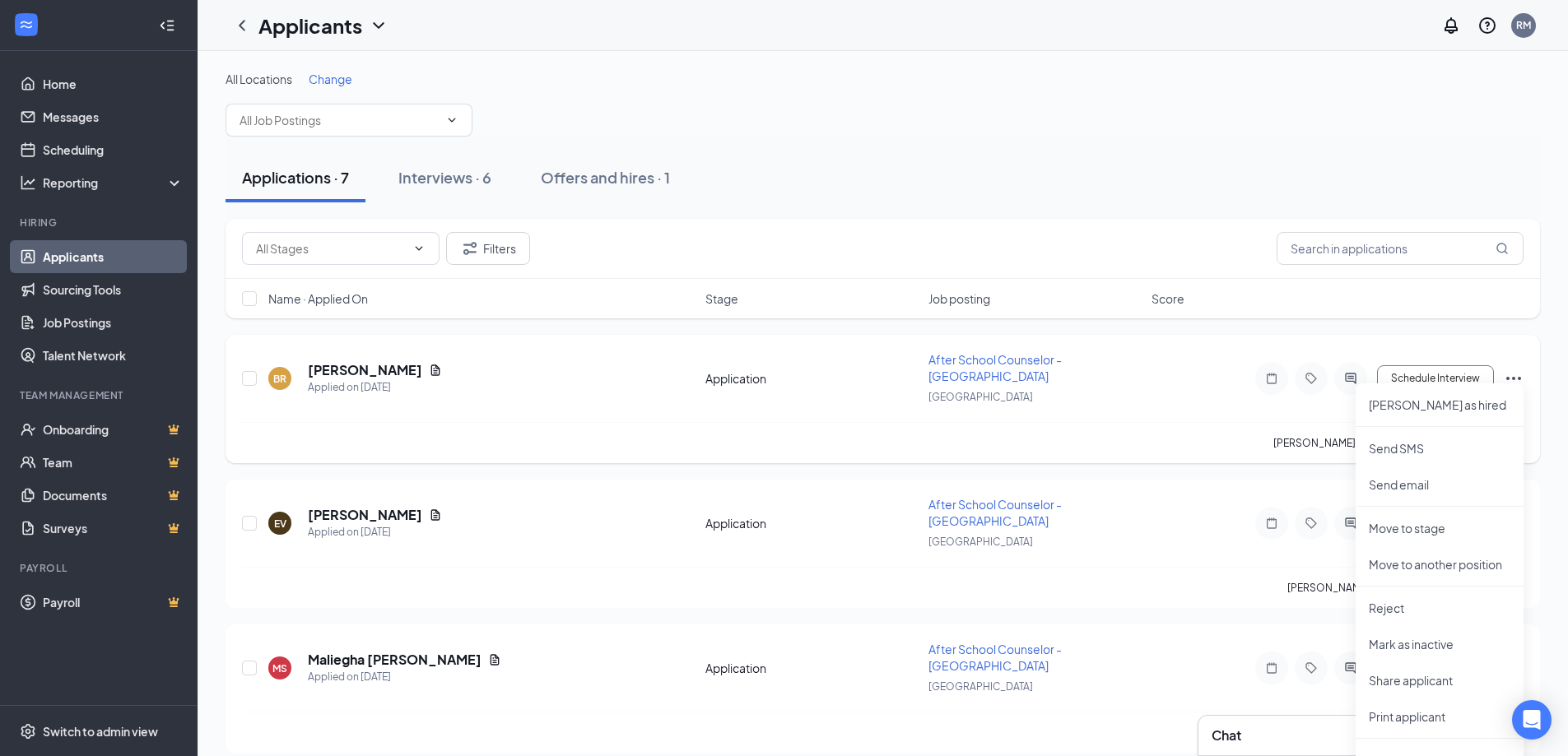
click at [1225, 357] on div "BR [PERSON_NAME] Applied on [DATE] Application After School Counselor - [GEOGRA…" at bounding box center [882, 387] width 1281 height 71
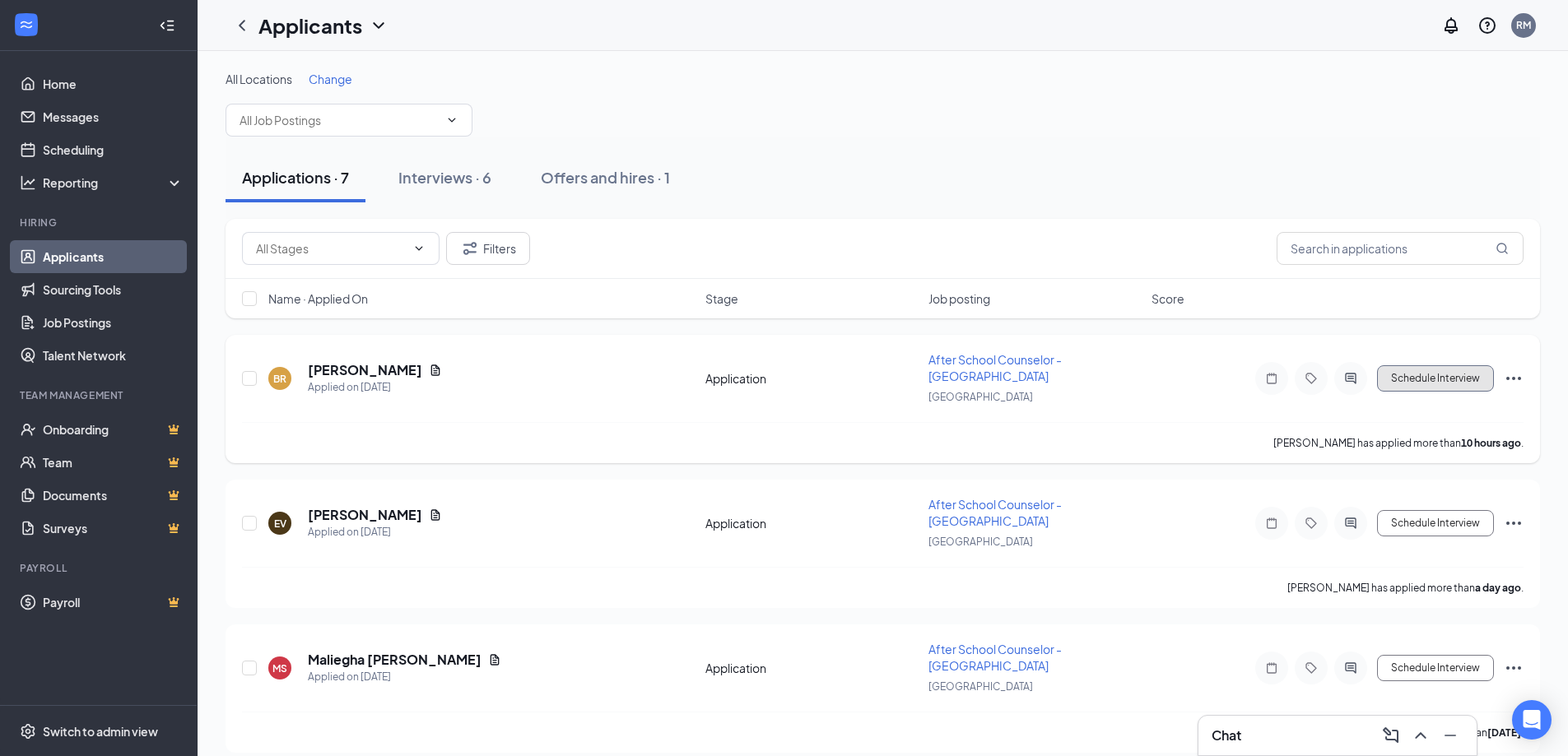
click at [1444, 378] on button "Schedule Interview" at bounding box center [1435, 378] width 117 height 27
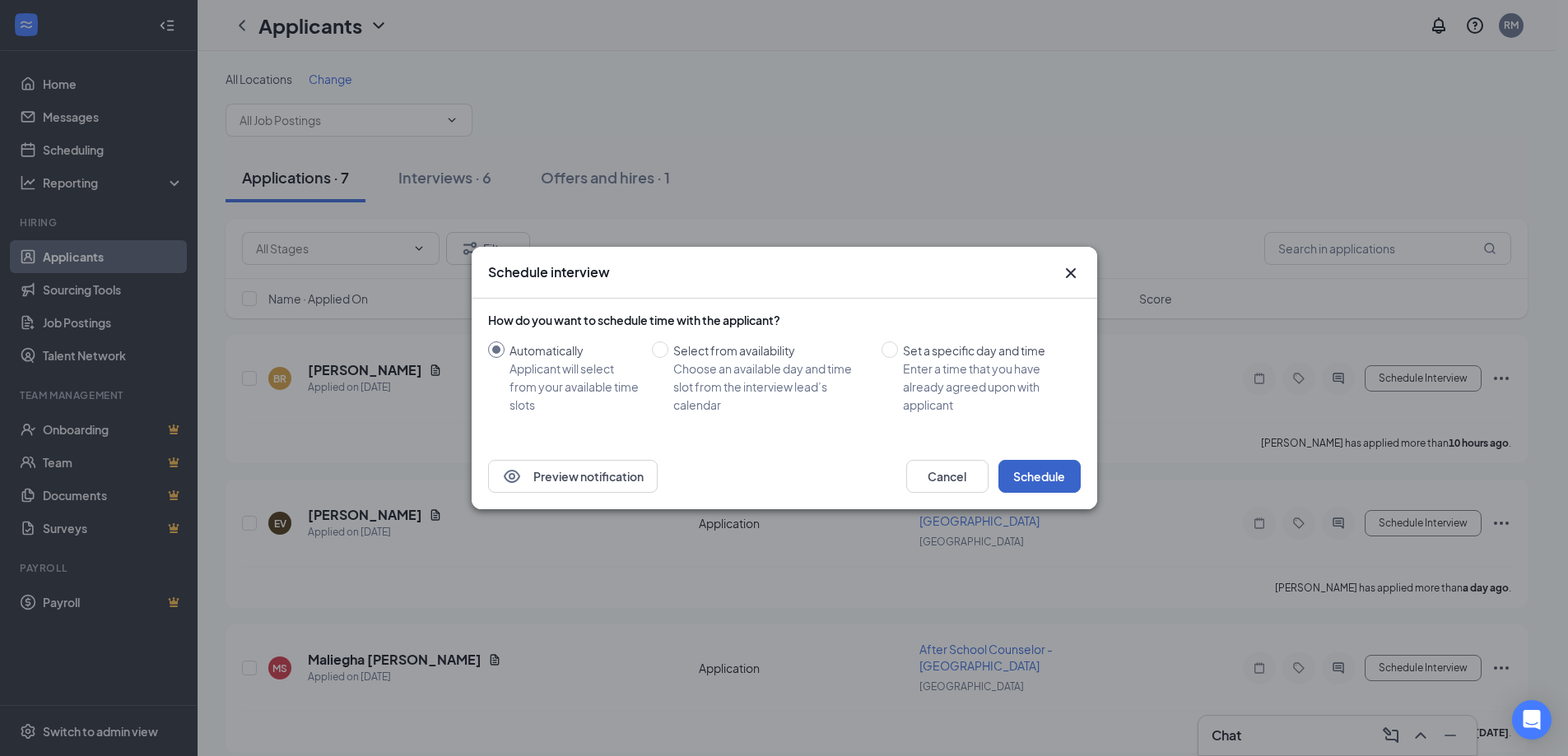
click at [1051, 476] on button "Schedule" at bounding box center [1040, 476] width 83 height 33
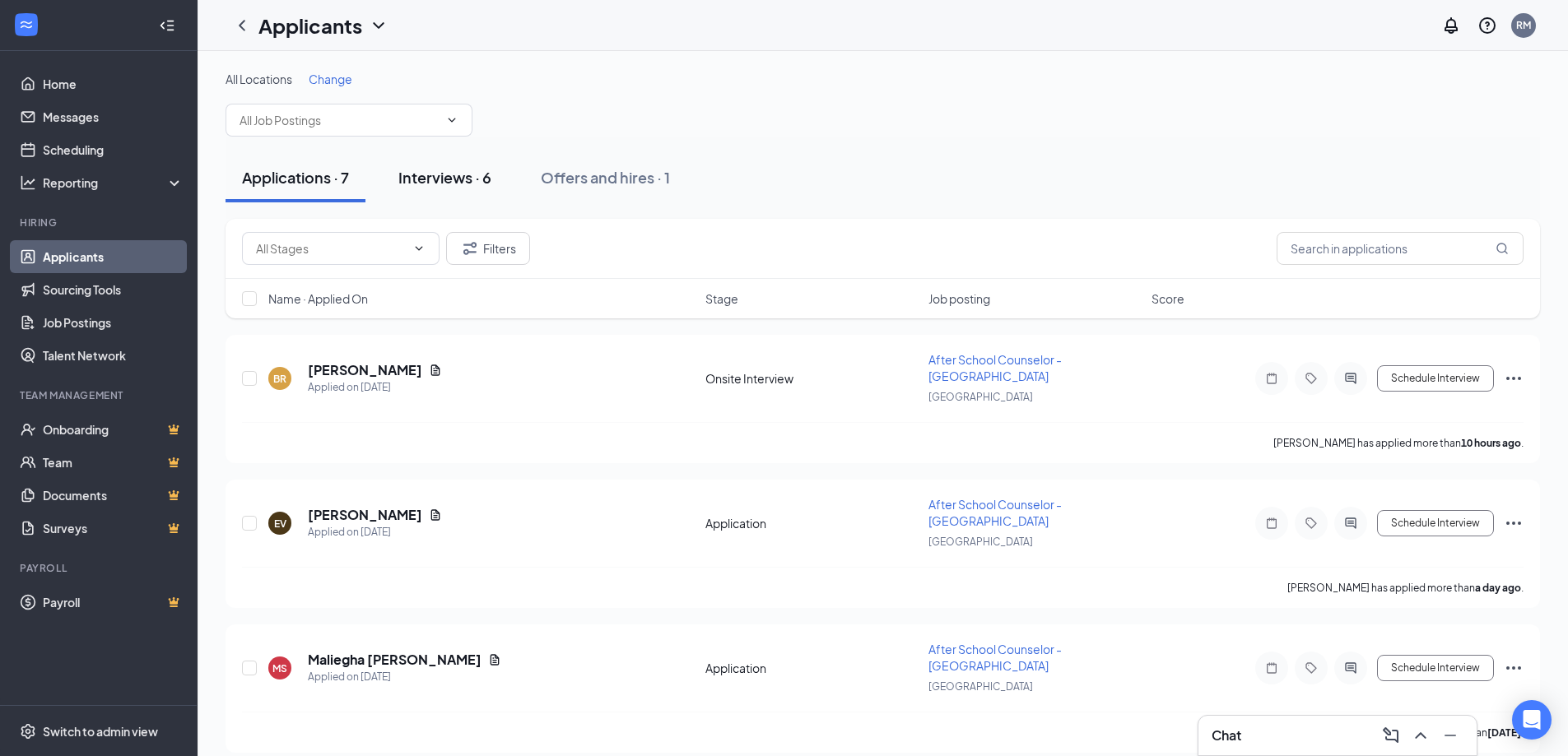
click at [445, 169] on div "Interviews · 6" at bounding box center [445, 177] width 93 height 21
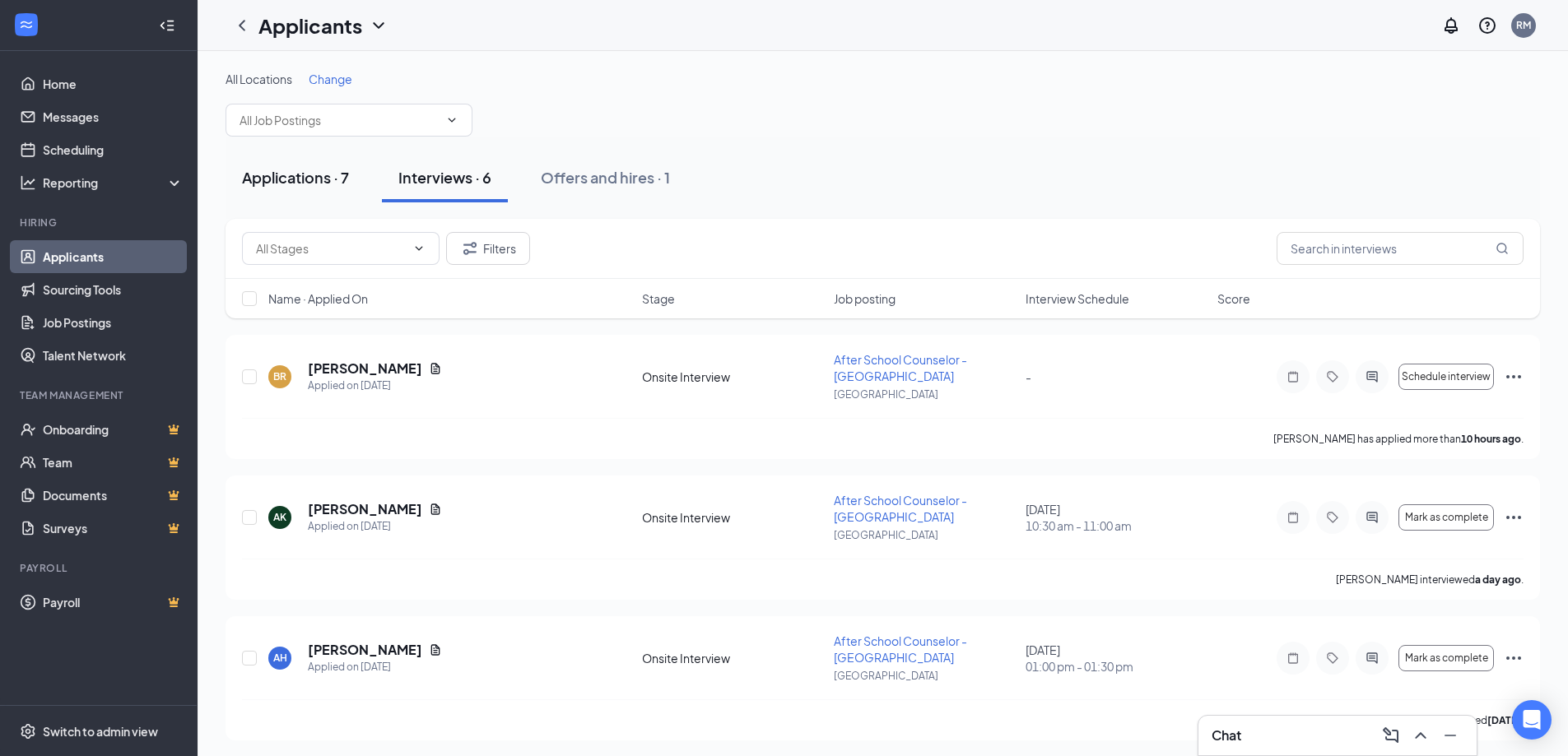
click at [283, 177] on div "Applications · 7" at bounding box center [296, 177] width 107 height 21
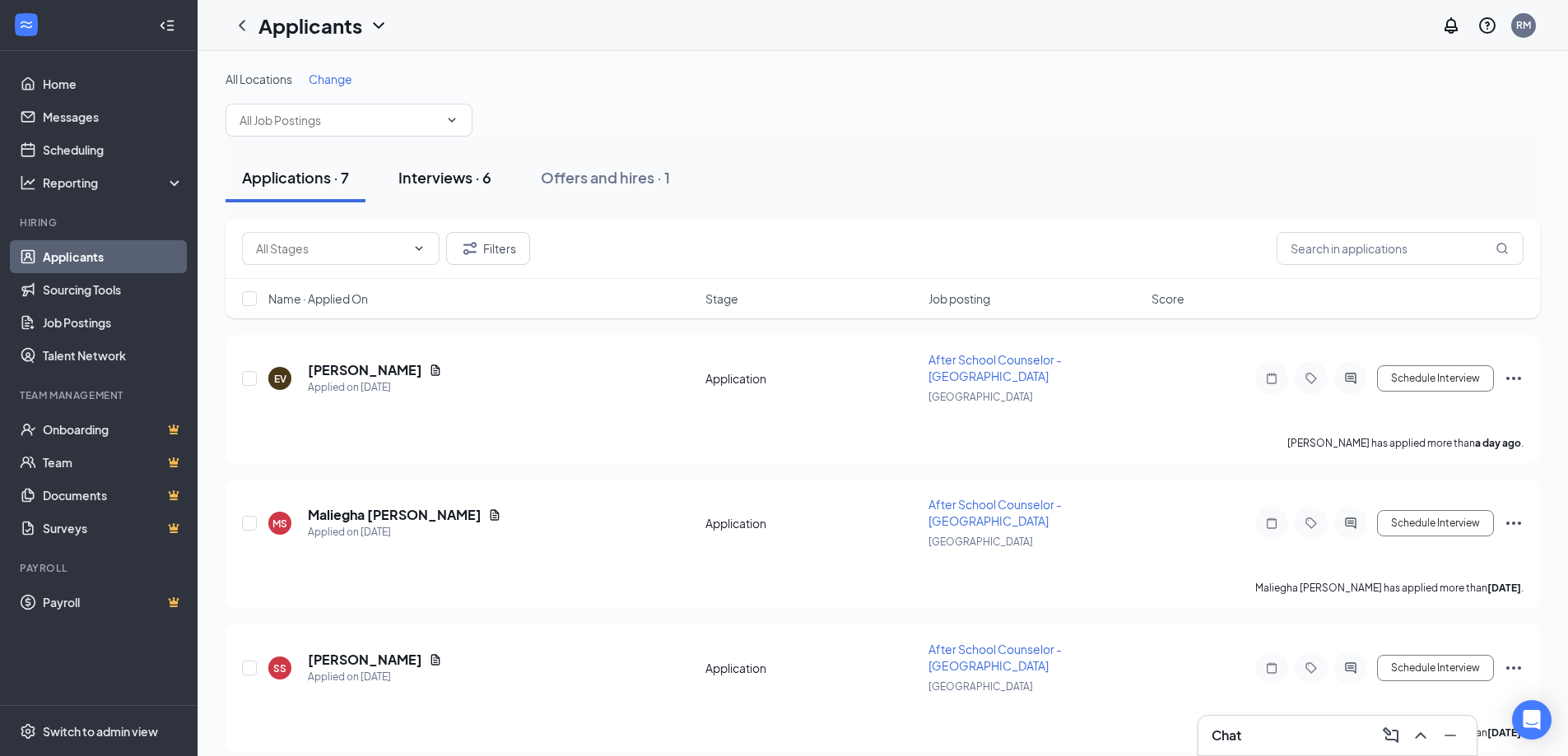
click at [436, 178] on div "Interviews · 6" at bounding box center [445, 177] width 93 height 21
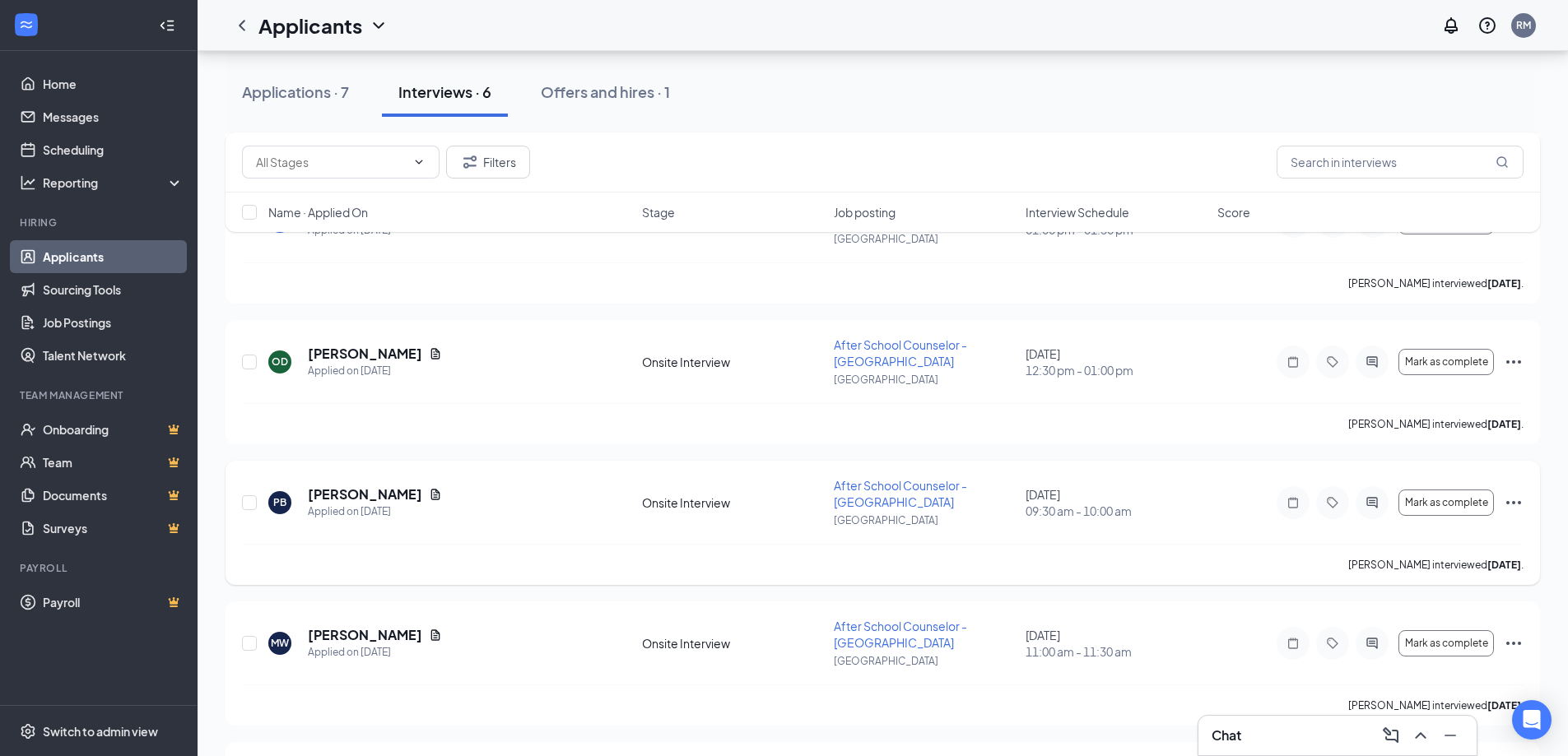
scroll to position [567, 0]
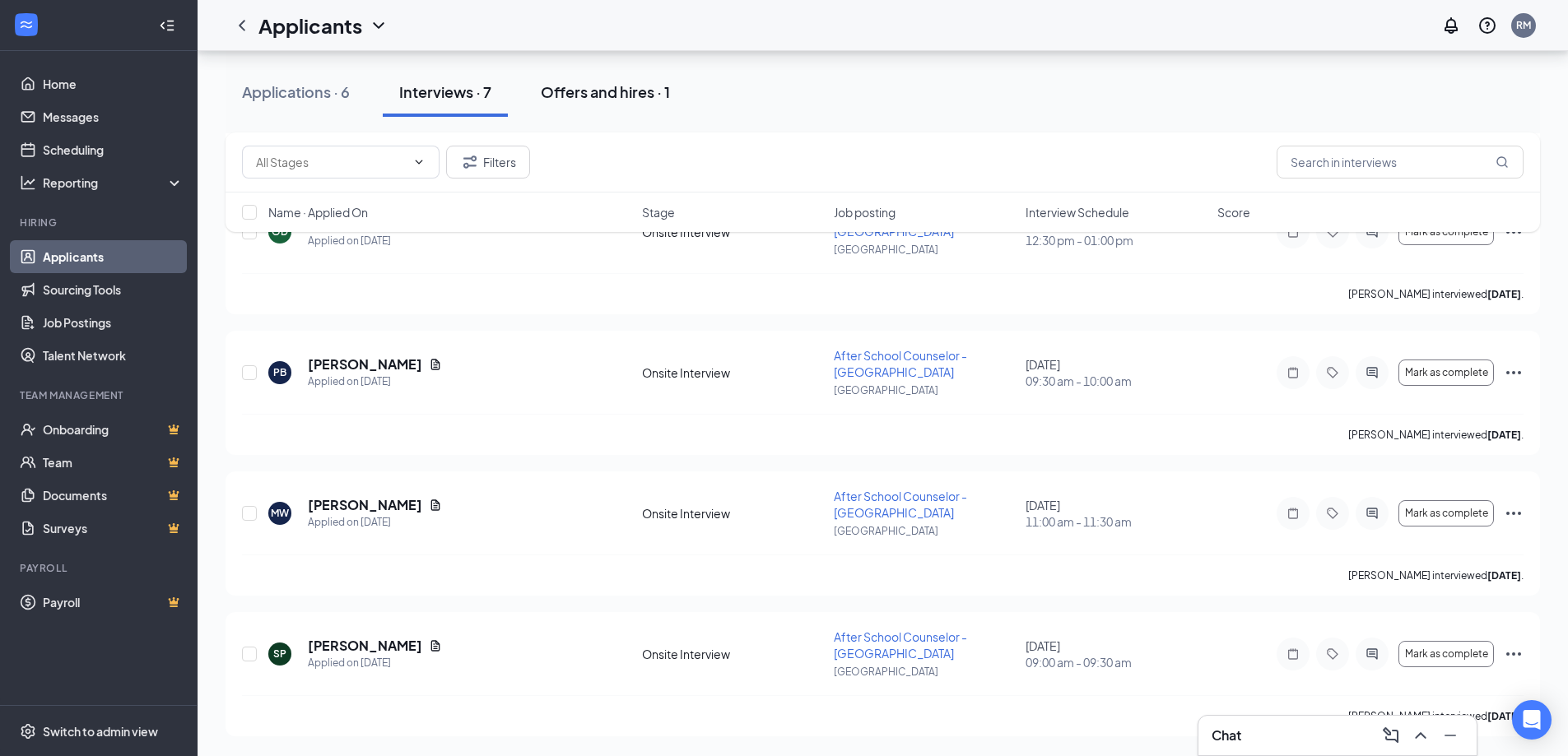
click at [605, 101] on div "Offers and hires · 1" at bounding box center [606, 92] width 129 height 21
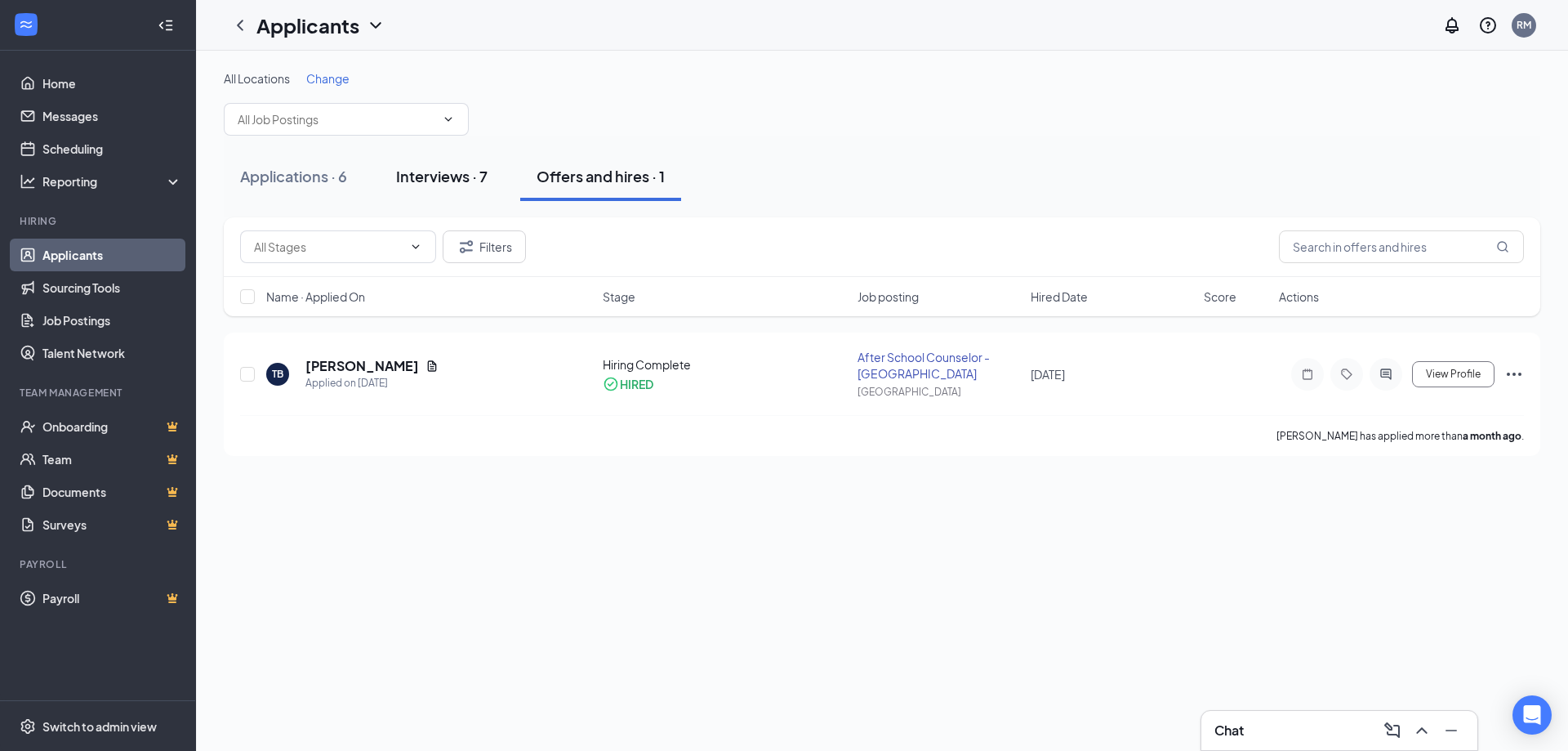
click at [430, 170] on div "Interviews · 7" at bounding box center [441, 176] width 91 height 21
